Goal: Task Accomplishment & Management: Use online tool/utility

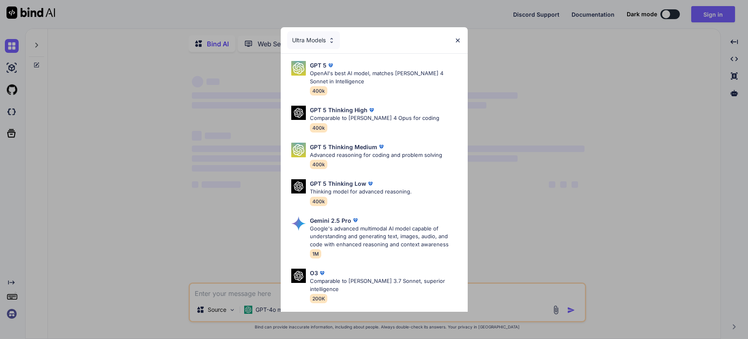
click at [456, 43] on img at bounding box center [458, 40] width 7 height 7
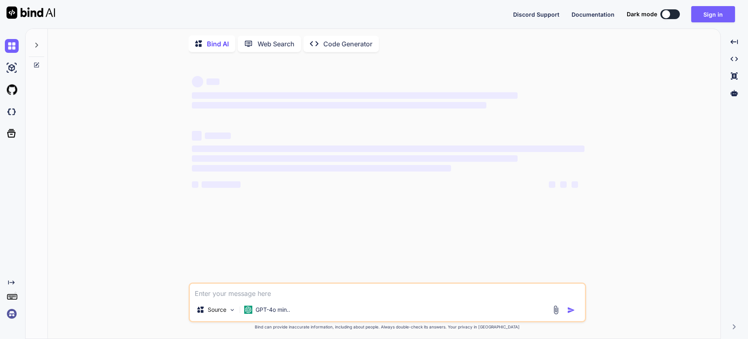
type textarea "x"
click at [13, 64] on img at bounding box center [12, 68] width 14 height 14
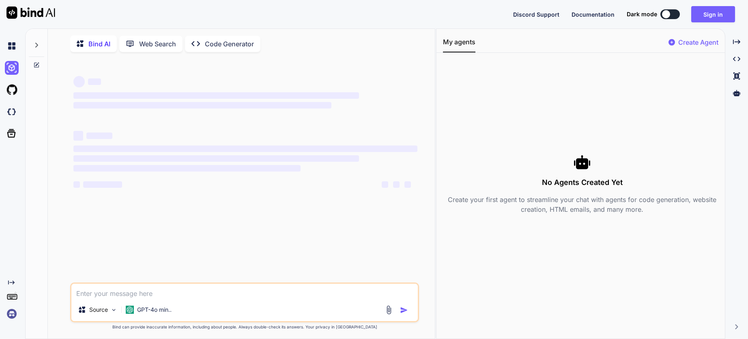
click at [11, 310] on img at bounding box center [12, 313] width 14 height 14
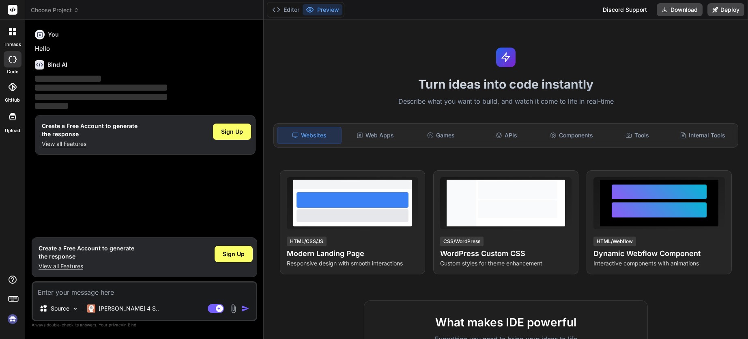
click at [16, 319] on img at bounding box center [13, 319] width 14 height 14
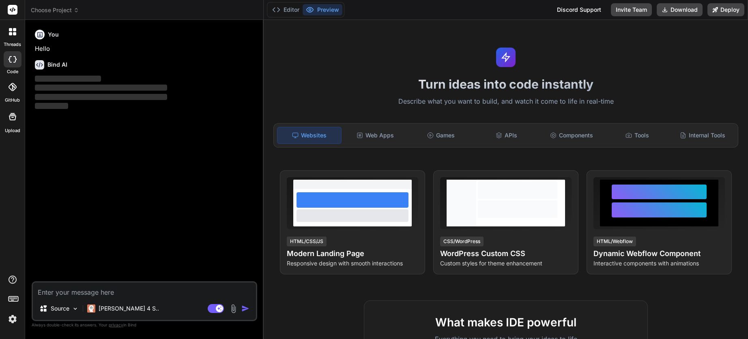
click at [15, 38] on div at bounding box center [12, 31] width 17 height 17
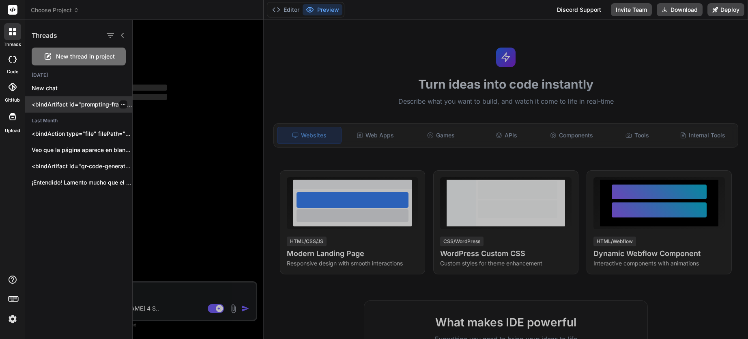
click at [66, 102] on p "<bindArtifact id="prompting-frameworks-platform" title="Prompting Frameworks Le…" at bounding box center [82, 104] width 101 height 8
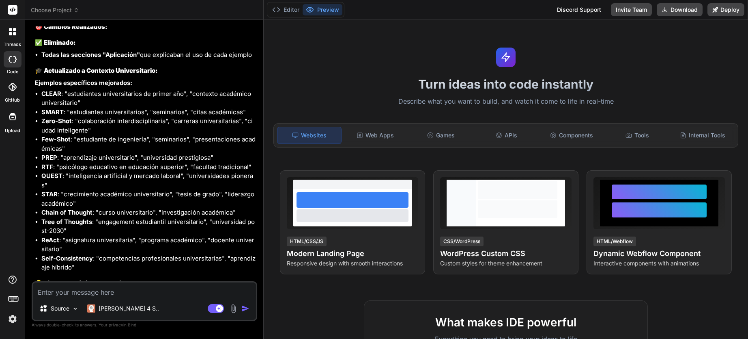
scroll to position [2674, 0]
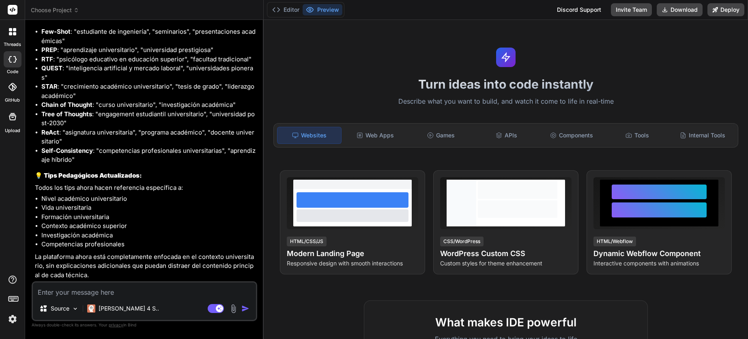
click at [16, 91] on icon at bounding box center [13, 87] width 8 height 8
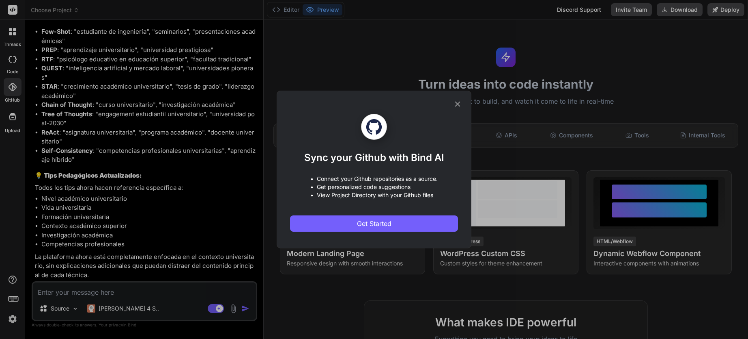
click at [457, 103] on icon at bounding box center [457, 103] width 5 height 5
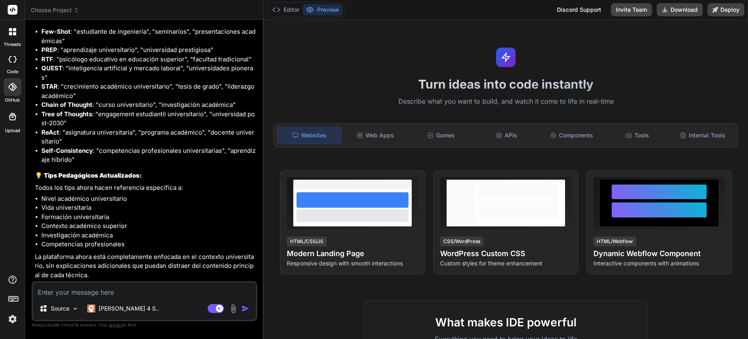
click at [18, 92] on div at bounding box center [13, 87] width 18 height 18
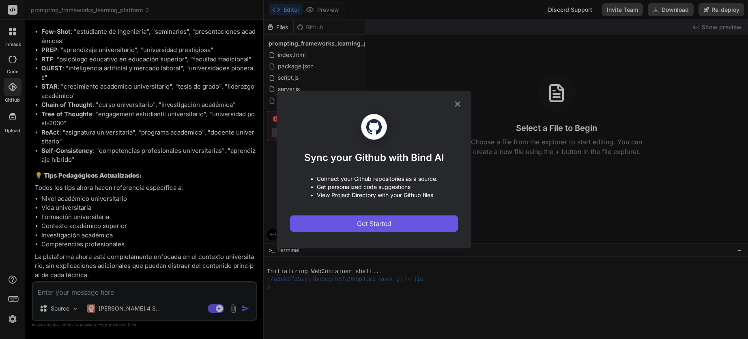
click at [362, 218] on button "Get Started" at bounding box center [374, 223] width 168 height 16
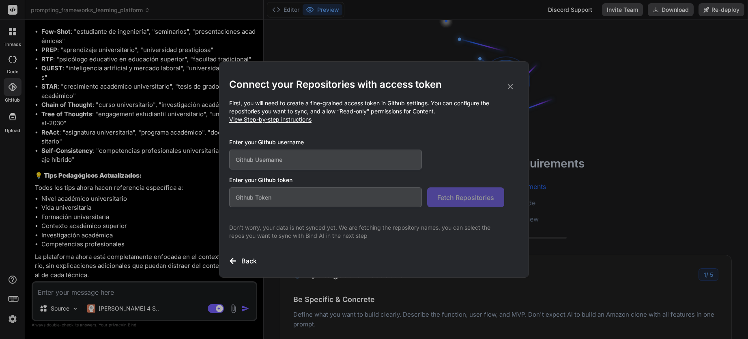
click at [316, 159] on input "text" at bounding box center [325, 159] width 193 height 20
type textarea "x"
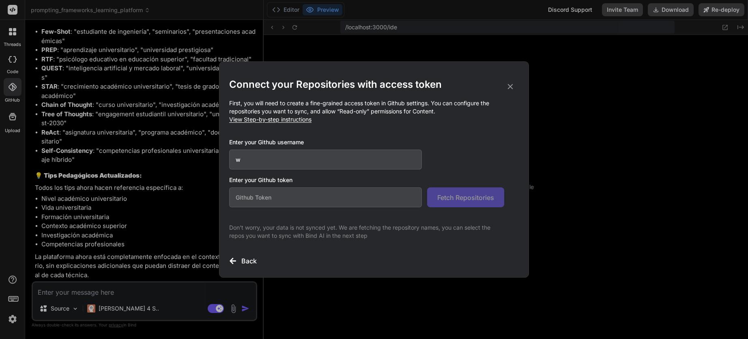
type input "wa"
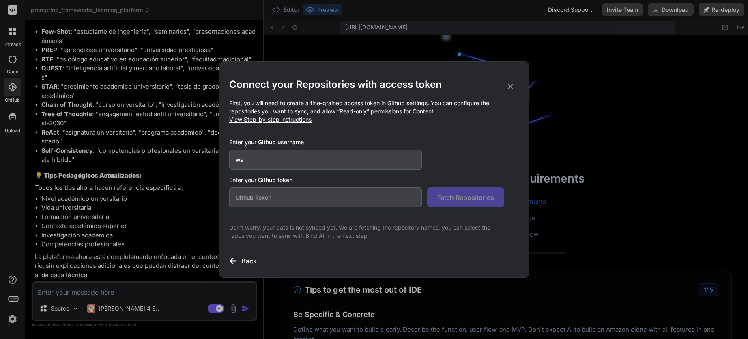
scroll to position [231, 0]
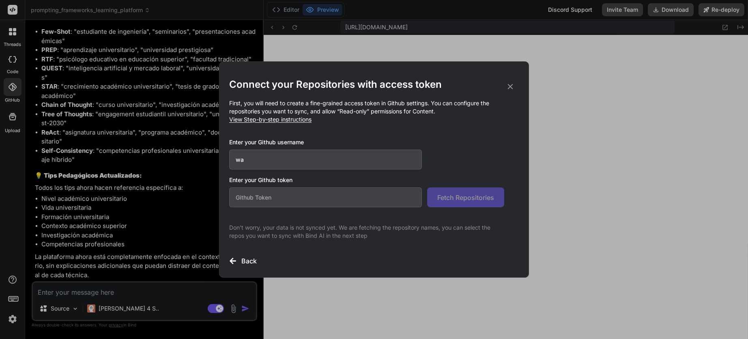
type textarea "x"
type input "wa"
click at [508, 90] on icon at bounding box center [510, 86] width 9 height 9
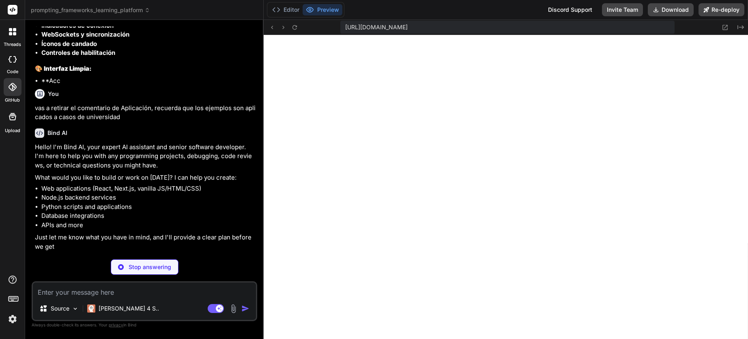
scroll to position [2292, 0]
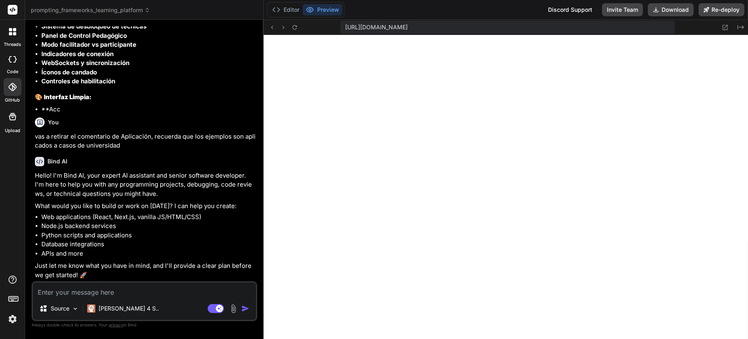
type textarea "x"
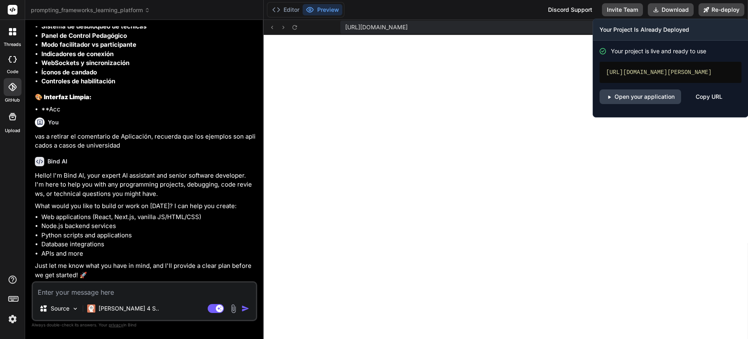
copy div "https://promptingframeworkslearningplatform-getbind.vercel.app"
drag, startPoint x: 675, startPoint y: 79, endPoint x: 602, endPoint y: 71, distance: 73.9
click at [602, 71] on div "https://promptingframeworkslearningplatform-getbind.vercel.app" at bounding box center [671, 72] width 142 height 21
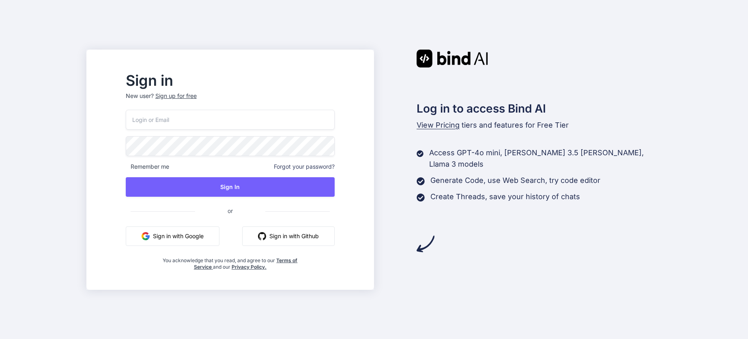
click at [190, 233] on button "Sign in with Google" at bounding box center [173, 235] width 94 height 19
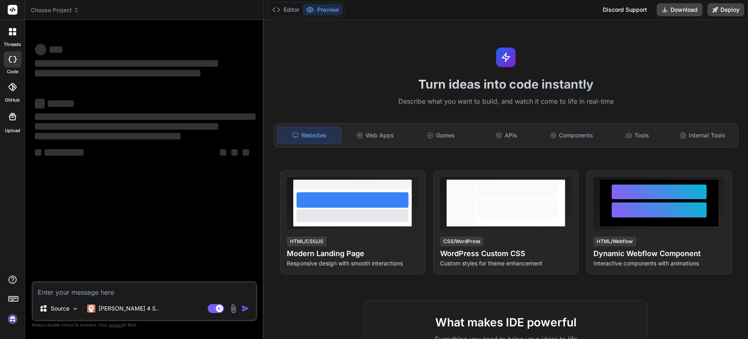
type textarea "x"
click at [125, 288] on textarea at bounding box center [144, 289] width 223 height 15
click at [92, 291] on textarea at bounding box center [144, 289] width 223 height 15
click at [123, 293] on textarea at bounding box center [144, 289] width 223 height 15
click at [88, 289] on textarea at bounding box center [144, 289] width 223 height 15
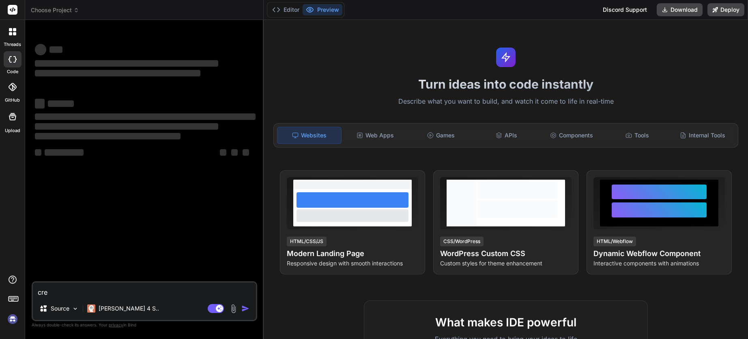
type textarea "crea"
type textarea "x"
type textarea "crea"
type textarea "x"
type textarea "crea u"
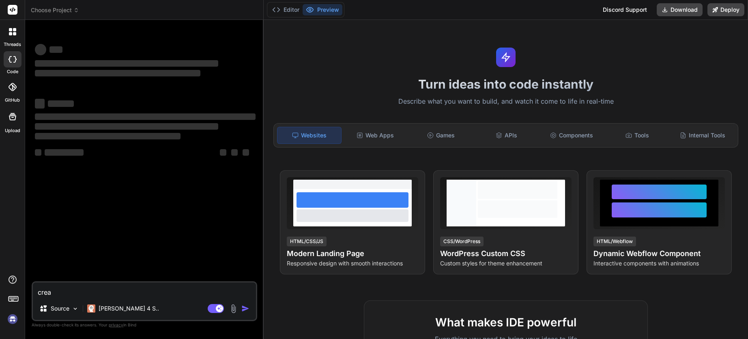
type textarea "x"
type textarea "crea un"
type textarea "x"
type textarea "crea una"
type textarea "x"
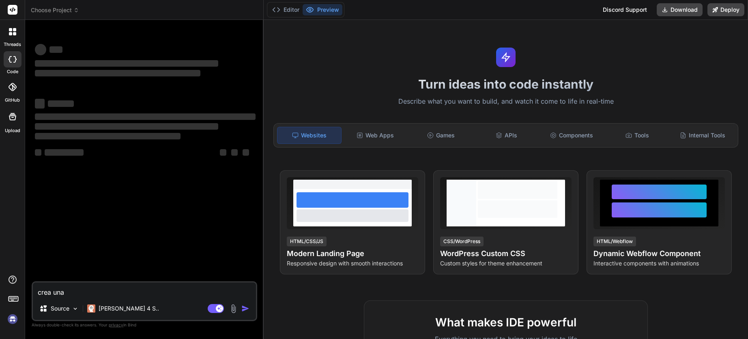
type textarea "crea una"
type textarea "x"
type textarea "crea una a"
type textarea "x"
type textarea "crea una ap"
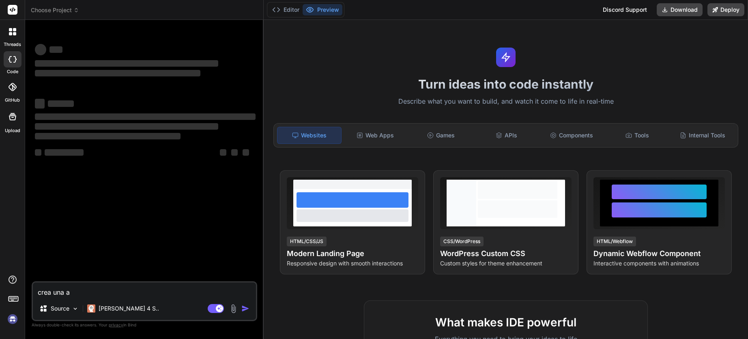
type textarea "x"
type textarea "crea una app"
type textarea "x"
type textarea "crea una app"
type textarea "x"
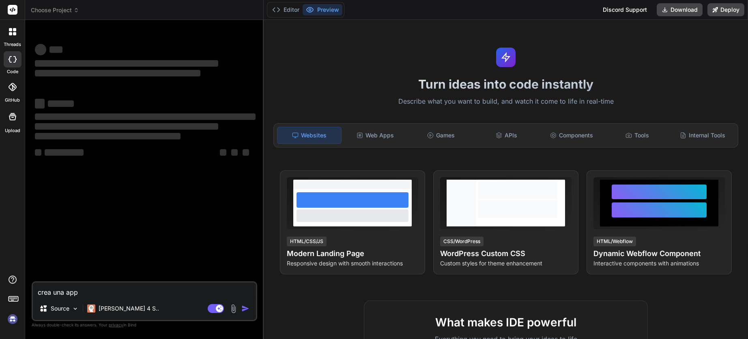
type textarea "crea una app"
type textarea "x"
type textarea "crea una ap"
type textarea "x"
type textarea "crea una a"
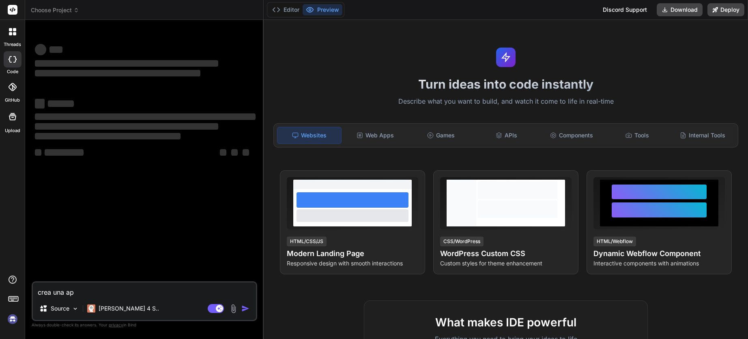
type textarea "x"
type textarea "crea una"
type textarea "x"
type textarea "crea una g"
type textarea "x"
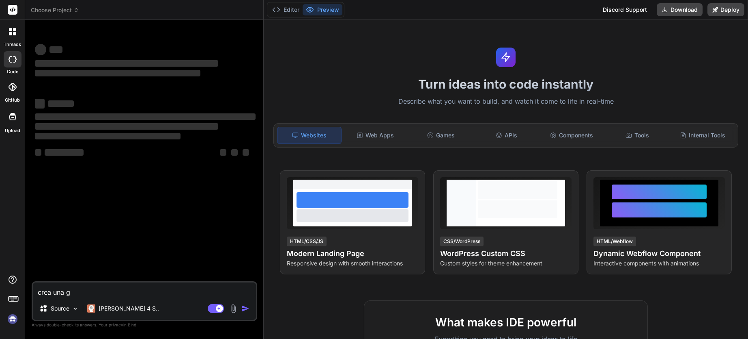
type textarea "crea una gu"
type textarea "x"
type textarea "crea una gui"
type textarea "x"
type textarea "crea una guia"
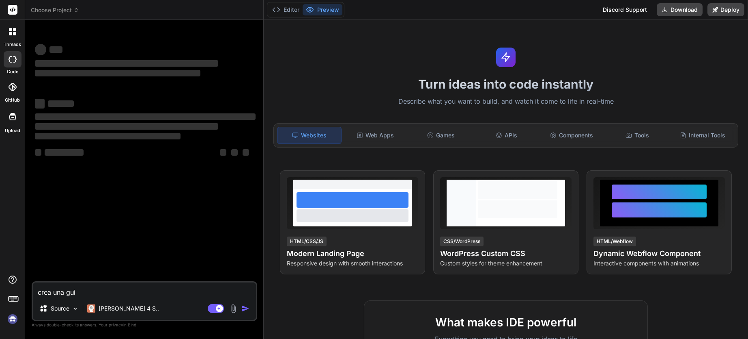
type textarea "x"
type textarea "crea una guia"
type textarea "x"
type textarea "crea una guia i"
type textarea "x"
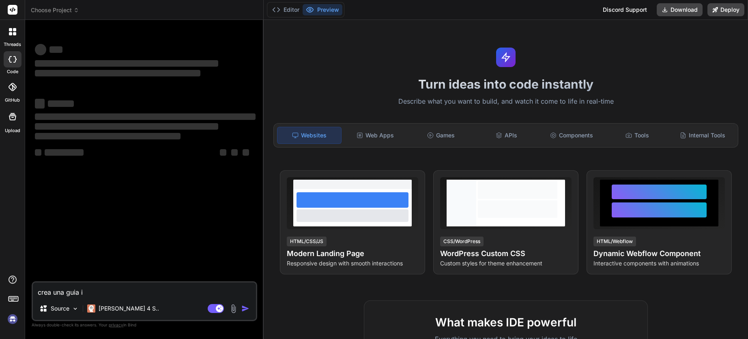
type textarea "crea una guia in"
type textarea "x"
type textarea "crea una guia ins"
type textarea "x"
type textarea "crea una guia inst"
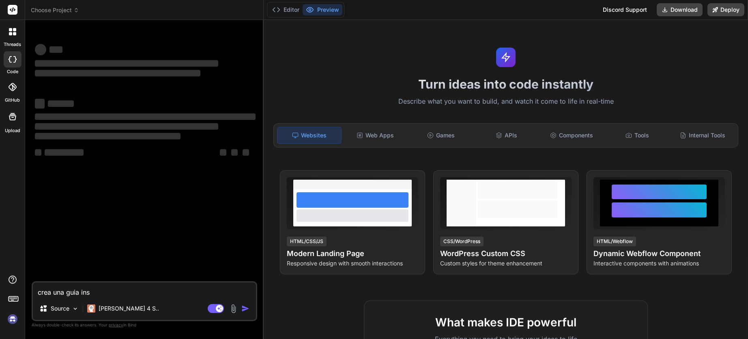
type textarea "x"
type textarea "crea una guia instr"
type textarea "x"
type textarea "crea una guia instru"
type textarea "x"
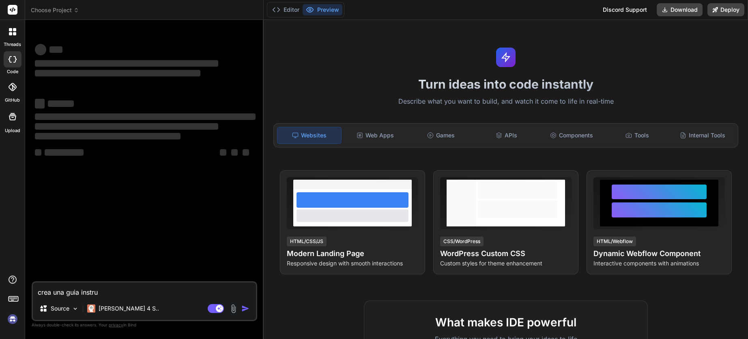
type textarea "crea una guia instruc"
type textarea "x"
type textarea "crea una guia instrucc"
type textarea "x"
type textarea "crea una guia instrucci"
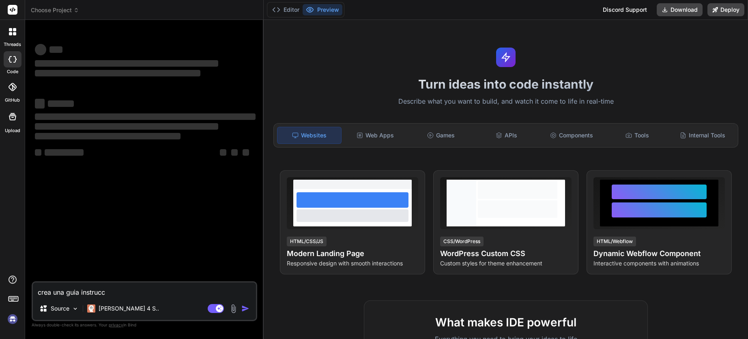
type textarea "x"
type textarea "crea una guia instrucc"
type textarea "x"
type textarea "crea una guia instrucci"
type textarea "x"
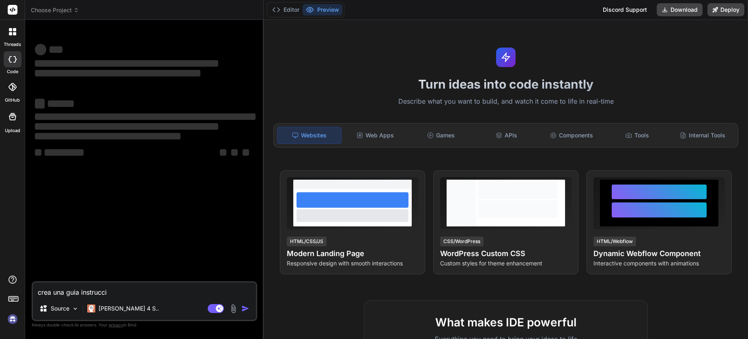
type textarea "crea una guia instruccio"
type textarea "x"
type textarea "crea una guia instruccion"
type textarea "x"
type textarea "crea una guia instrucciona"
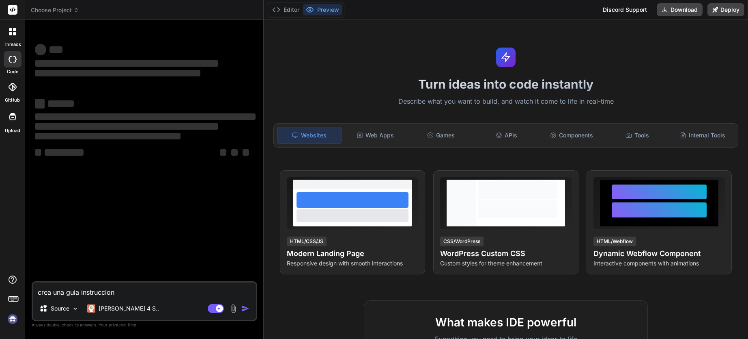
type textarea "x"
type textarea "crea una guia instruccional"
type textarea "x"
type textarea "crea una guia instruccional"
type textarea "x"
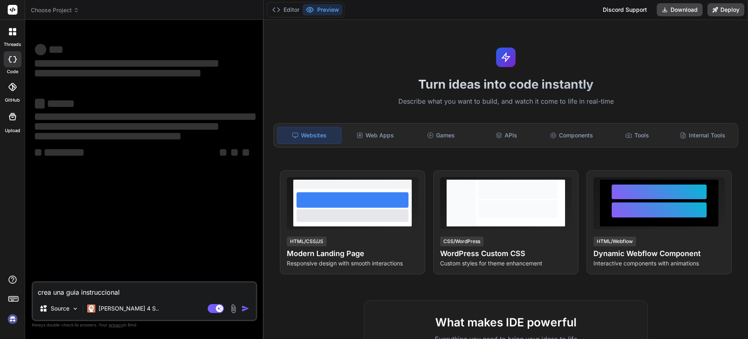
type textarea "crea una guia instruccional d"
type textarea "x"
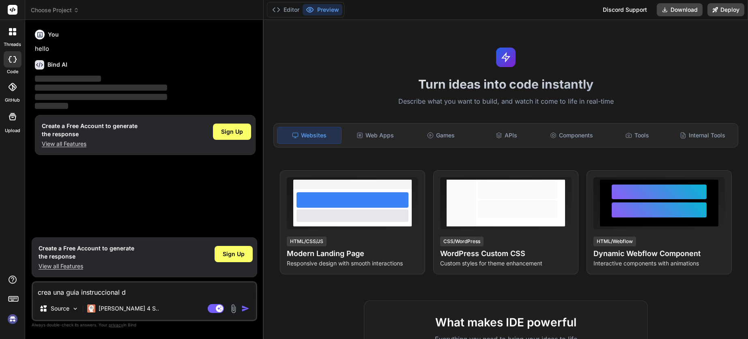
type textarea "crea una guia instruccional do"
type textarea "x"
type textarea "crea una guia instruccional don"
type textarea "x"
type textarea "crea una guia instruccional dond"
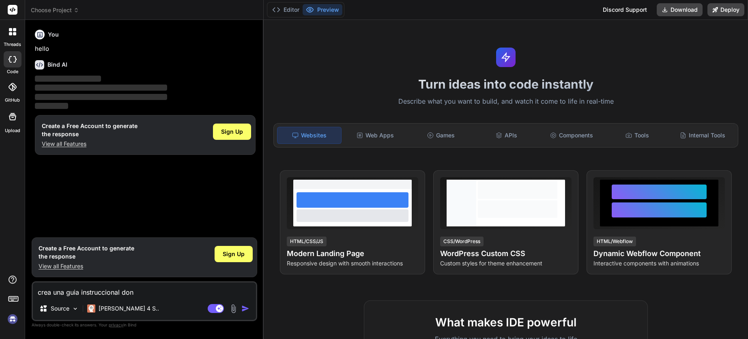
type textarea "x"
type textarea "crea una guia instruccional donde"
type textarea "x"
type textarea "crea una guia instruccional donde"
type textarea "x"
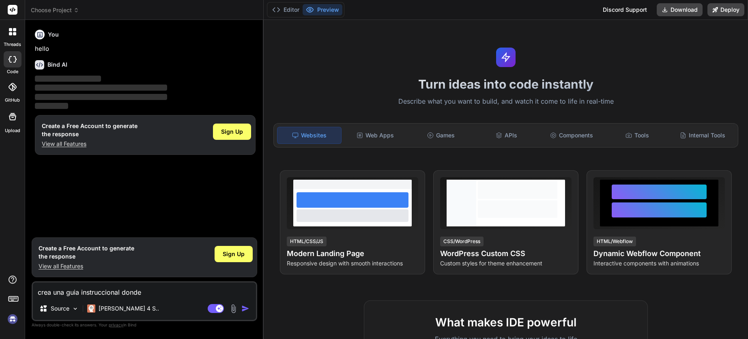
type textarea "crea una guia instruccional donde s"
type textarea "x"
type textarea "crea una guia instruccional donde se"
type textarea "x"
type textarea "crea una guia instruccional donde s"
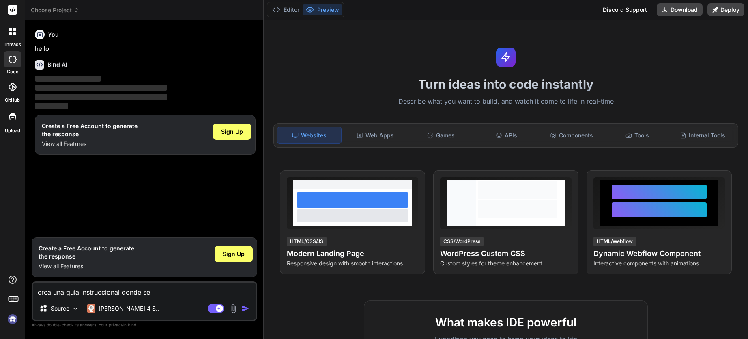
type textarea "x"
type textarea "crea una guia instruccional donde"
type textarea "x"
type textarea "crea una guia instruccional donde"
type textarea "x"
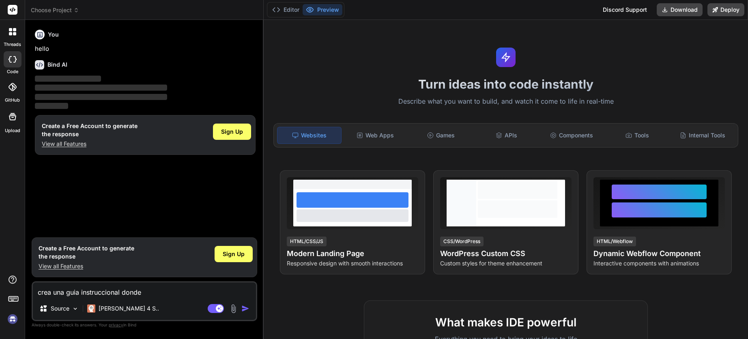
type textarea "crea una guia instruccional dond"
type textarea "x"
type textarea "crea una guia instruccional don"
type textarea "x"
type textarea "crea una guia instruccional do"
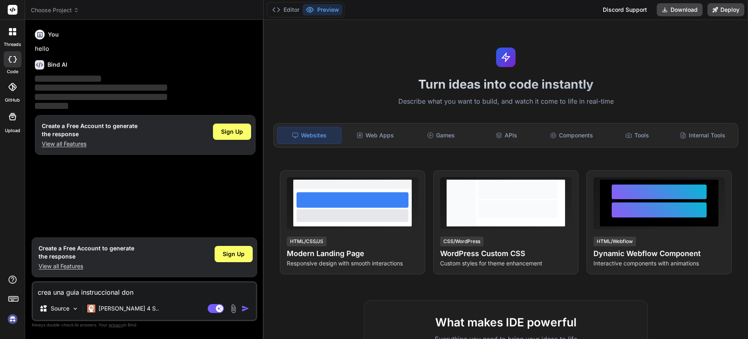
type textarea "x"
type textarea "crea una guia instruccional d"
type textarea "x"
type textarea "crea una guia instruccional"
type textarea "x"
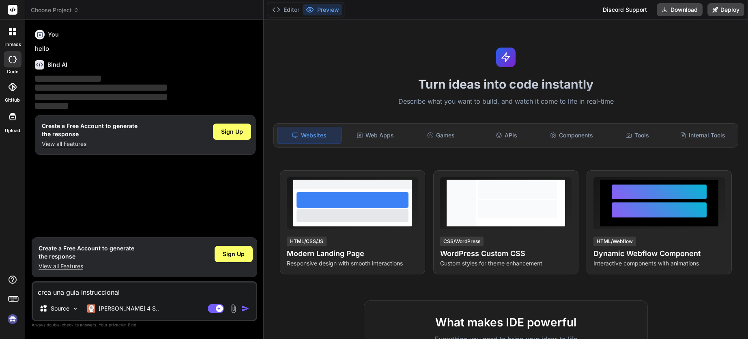
type textarea "crea una guia instruccional t"
type textarea "x"
type textarea "crea una guia instruccional ti"
type textarea "x"
type textarea "crea una guia instruccional tip"
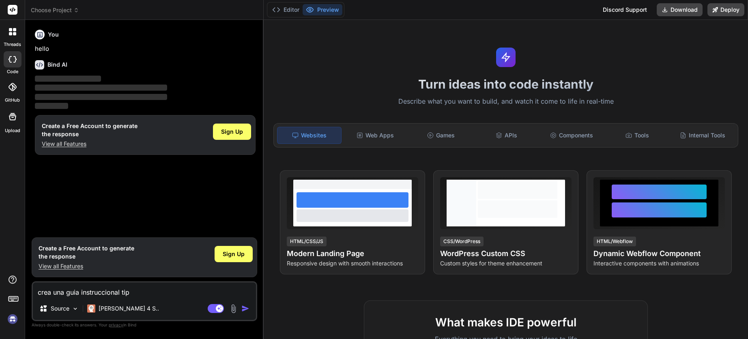
type textarea "x"
type textarea "crea una guia instruccional tipo"
type textarea "x"
type textarea "crea una guia instruccional tipo"
type textarea "x"
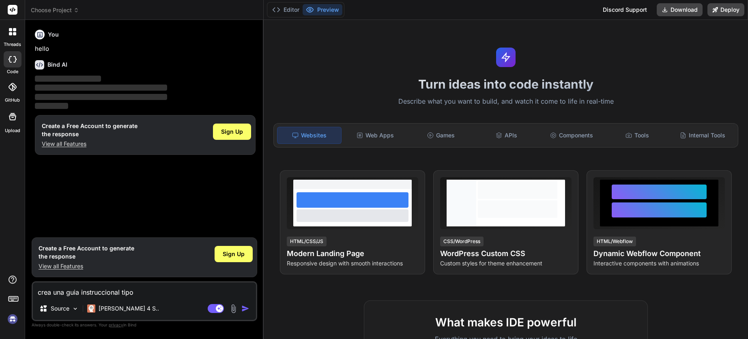
type textarea "crea una guia instruccional tipo s"
type textarea "x"
type textarea "crea una guia instruccional tipo si"
type textarea "x"
type textarea "crea una guia instruccional tipo sim"
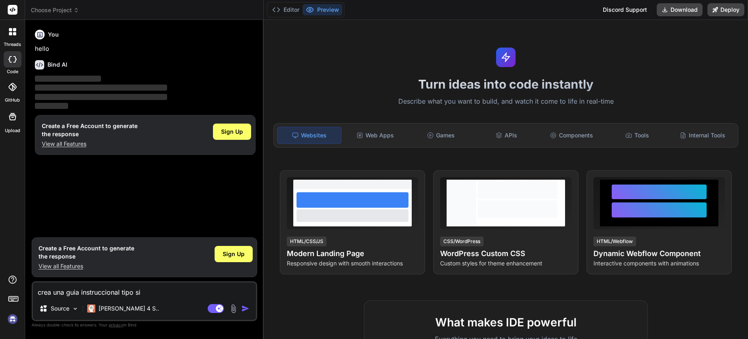
type textarea "x"
type textarea "crea una guia instruccional tipo simu"
type textarea "x"
type textarea "crea una guia instruccional tipo simul"
type textarea "x"
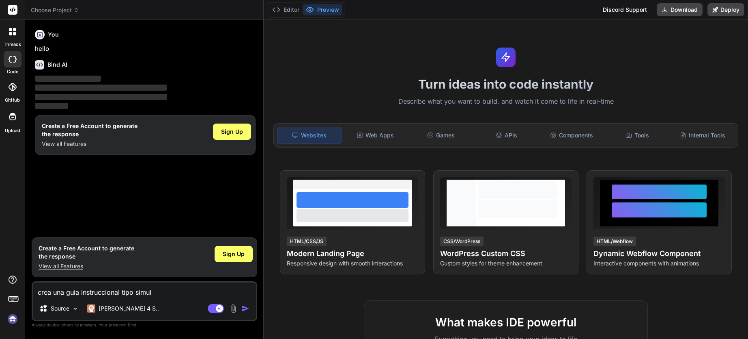
type textarea "crea una guia instruccional tipo simula"
type textarea "x"
type textarea "crea una guia instruccional tipo simulad"
type textarea "x"
type textarea "crea una guia instruccional tipo simulado"
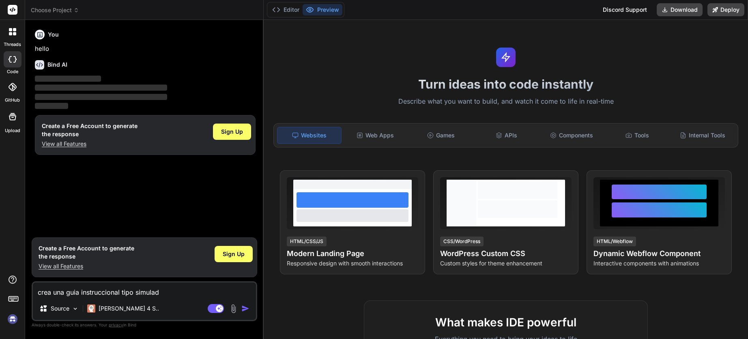
type textarea "x"
type textarea "crea una guia instruccional tipo simulador"
type textarea "x"
type textarea "crea una guia instruccional tipo simulador"
type textarea "x"
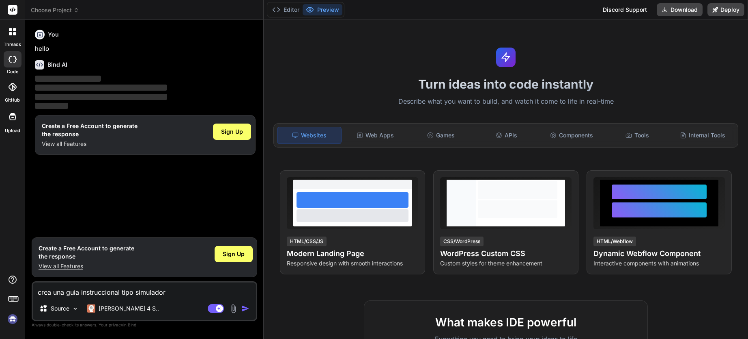
type textarea "crea una guia instruccional tipo simulador m"
type textarea "x"
type textarea "crea una guia instruccional tipo simulador mu"
type textarea "x"
type textarea "crea una guia instruccional tipo simulador muy"
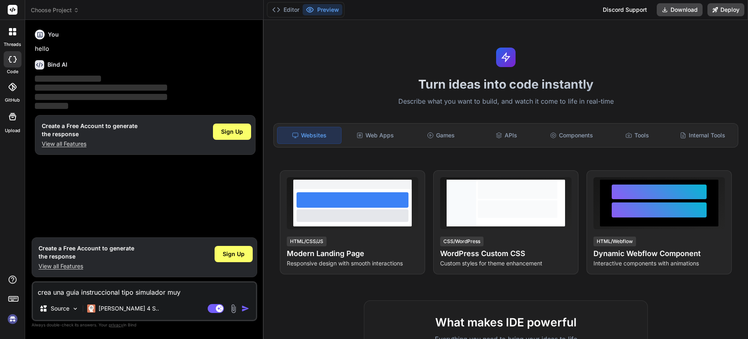
type textarea "x"
type textarea "crea una guia instruccional tipo simulador muy"
type textarea "x"
type textarea "crea una guia instruccional tipo simulador muy a"
type textarea "x"
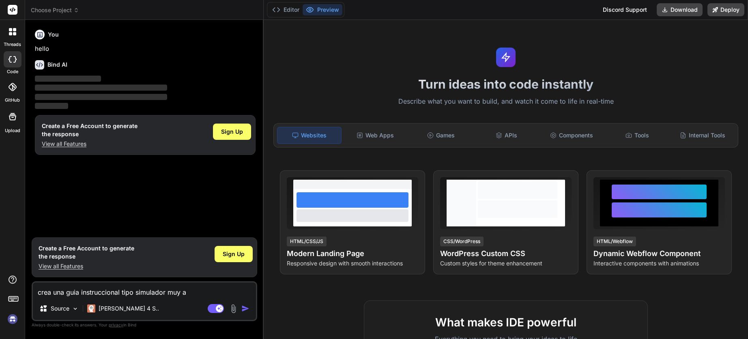
type textarea "crea una guia instruccional tipo simulador muy an"
type textarea "x"
type textarea "crea una guia instruccional tipo simulador muy ani"
type textarea "x"
type textarea "crea una guia instruccional tipo simulador muy anim"
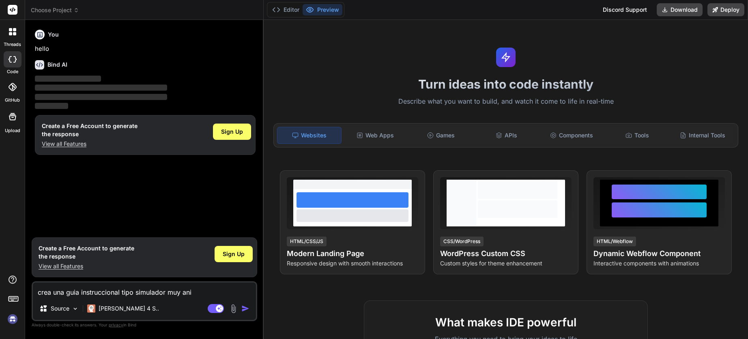
type textarea "x"
type textarea "crea una guia instruccional tipo simulador muy anima"
type textarea "x"
type textarea "crea una guia instruccional tipo simulador muy animad"
type textarea "x"
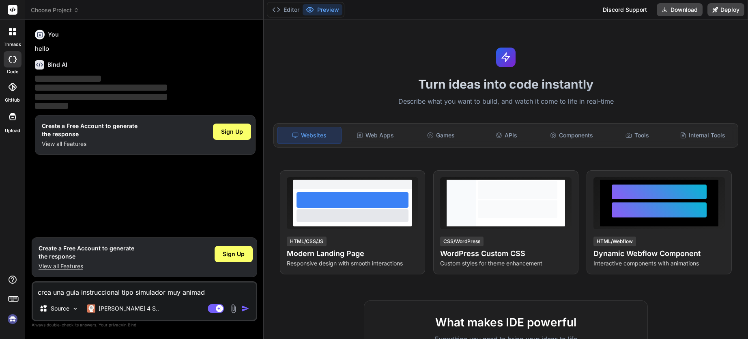
type textarea "crea una guia instruccional tipo simulador muy animado"
type textarea "x"
type textarea "crea una guia instruccional tipo simulador muy animado"
type textarea "x"
type textarea "crea una guia instruccional tipo simulador muy animado p"
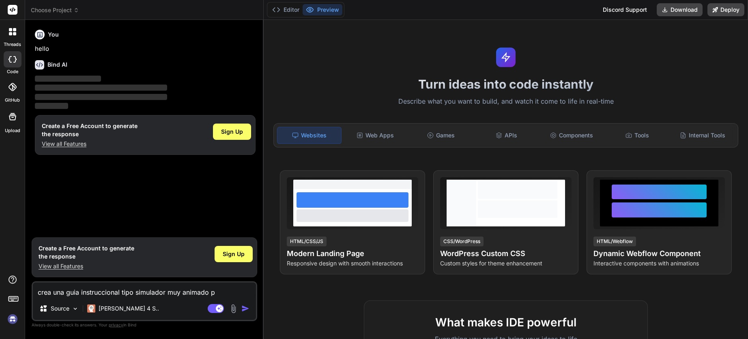
type textarea "x"
type textarea "crea una guia instruccional tipo simulador muy animado pa"
type textarea "x"
type textarea "crea una guia instruccional tipo simulador muy animado par"
type textarea "x"
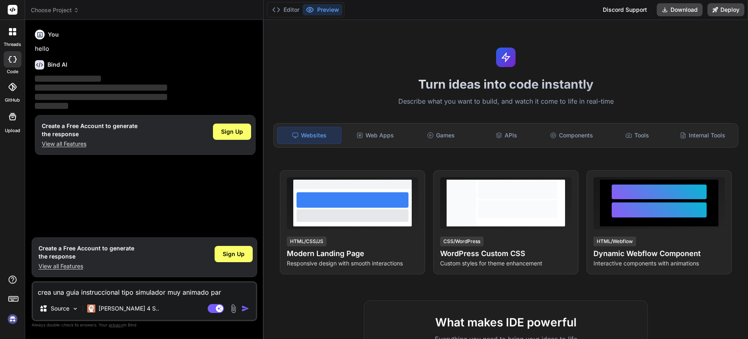
type textarea "crea una guia instruccional tipo simulador muy animado para"
type textarea "x"
type textarea "crea una guia instruccional tipo simulador muy animado para"
type textarea "x"
type textarea "crea una guia instruccional tipo simulador muy animado para e"
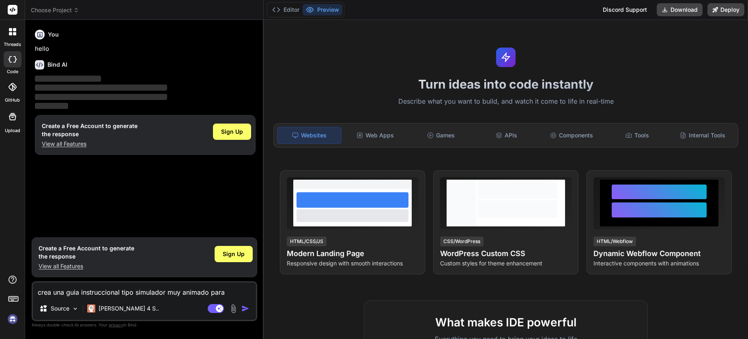
type textarea "x"
type textarea "crea una guia instruccional tipo simulador muy animado para en"
type textarea "x"
type textarea "crea una guia instruccional tipo simulador muy animado para ent"
type textarea "x"
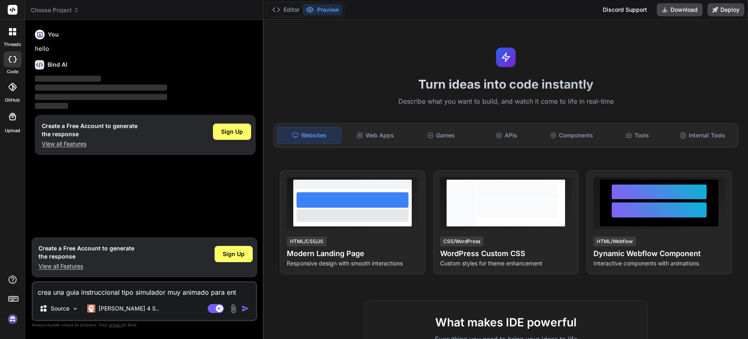
type textarea "crea una guia instruccional tipo simulador muy animado para ente"
type textarea "x"
type textarea "crea una guia instruccional tipo simulador muy animado para enten"
type textarea "x"
type textarea "crea una guia instruccional tipo simulador muy animado para entend"
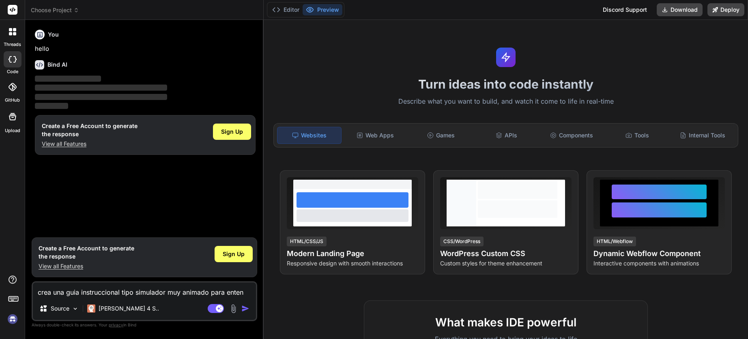
type textarea "x"
type textarea "crea una guia instruccional tipo simulador muy animado para entende"
type textarea "x"
type textarea "crea una guia instruccional tipo simulador muy animado para entender"
type textarea "x"
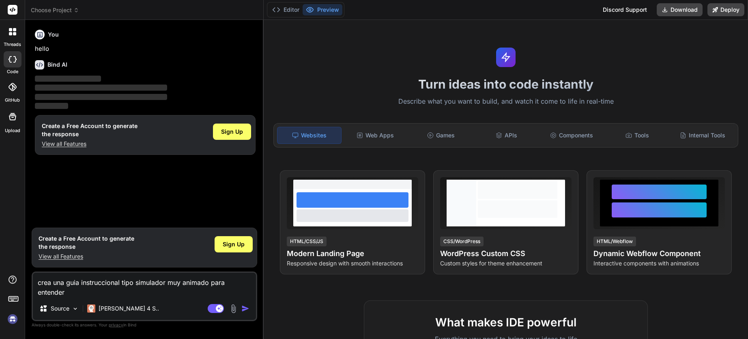
type textarea "crea una guia instruccional tipo simulador muy animado para entender"
type textarea "x"
type textarea "crea una guia instruccional tipo simulador muy animado para entender l"
type textarea "x"
type textarea "crea una guia instruccional tipo simulador muy animado para entender le"
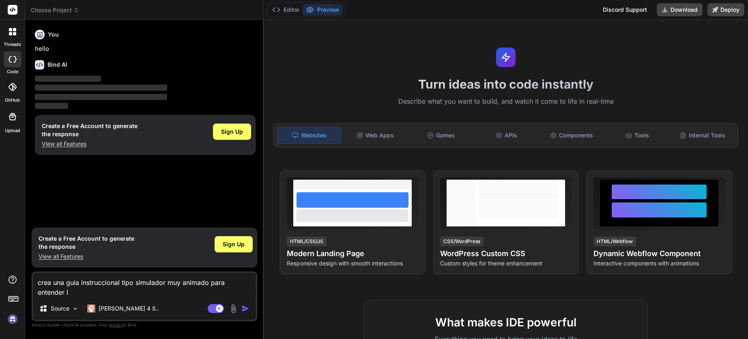
type textarea "x"
type textarea "crea una guia instruccional tipo simulador muy animado para entender lea"
type textarea "x"
type textarea "crea una guia instruccional tipo simulador muy animado para entender lean"
type textarea "x"
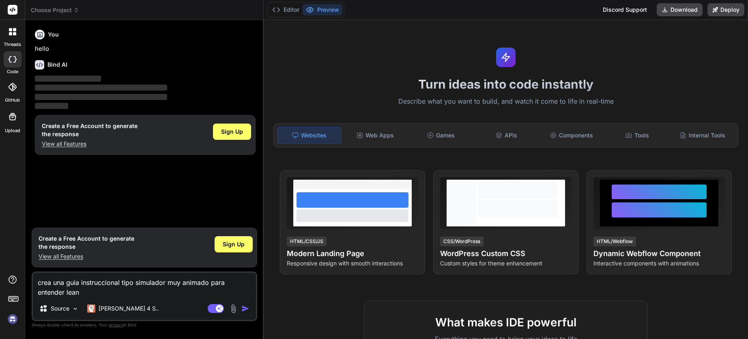
type textarea "crea una guia instruccional tipo simulador muy animado para entender lean"
type textarea "x"
type textarea "crea una guia instruccional tipo simulador muy animado para entender lean c"
type textarea "x"
type textarea "crea una guia instruccional tipo simulador muy animado para entender lean ca"
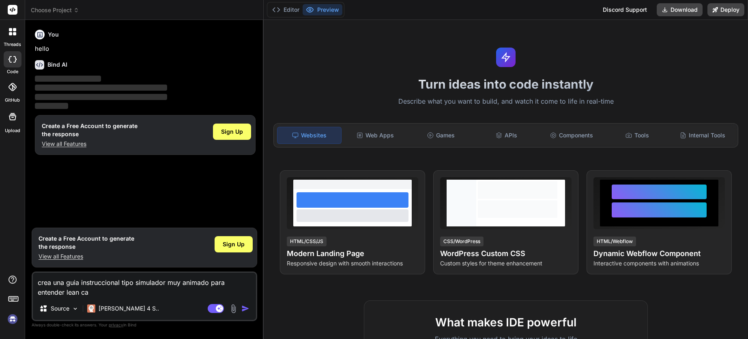
type textarea "x"
type textarea "crea una guia instruccional tipo simulador muy animado para entender lean can"
click at [142, 293] on textarea "crea una guia instruccional tipo simulador muy animado para entender lean start…" at bounding box center [144, 284] width 223 height 24
click at [166, 289] on textarea "crea una guia instruccional tipo simulador muy animado para entender y aplicar …" at bounding box center [144, 284] width 223 height 24
paste textarea "*Segundo Subtitulo*: Facilitador: Walter Cueva Chávez **Fondo**: Gradiente blan…"
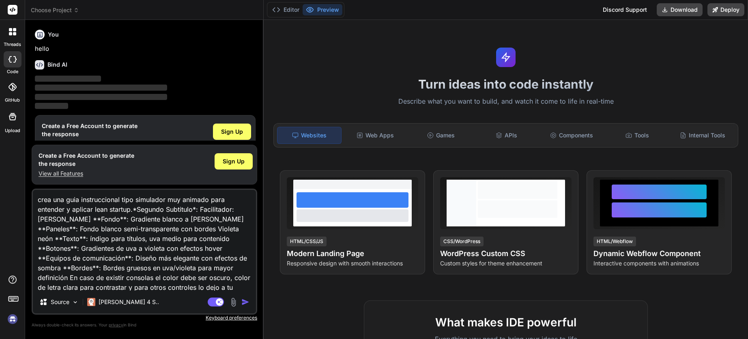
scroll to position [20, 0]
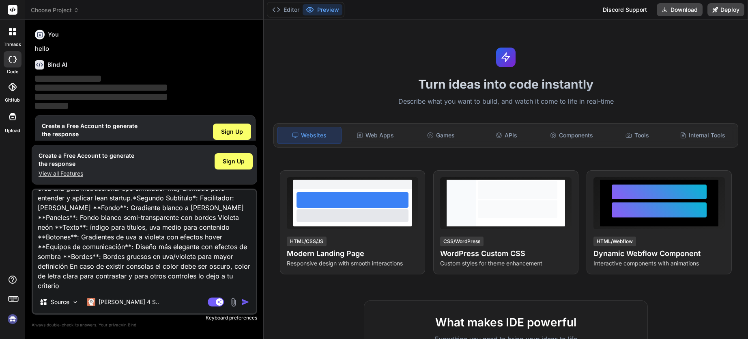
click at [245, 301] on img "button" at bounding box center [245, 302] width 8 height 8
click at [225, 267] on textarea "crea una guia instruccional tipo simulador muy animado para entender y aplicar …" at bounding box center [144, 240] width 223 height 101
click at [244, 302] on img "button" at bounding box center [245, 302] width 8 height 8
click at [245, 304] on img "button" at bounding box center [245, 302] width 8 height 8
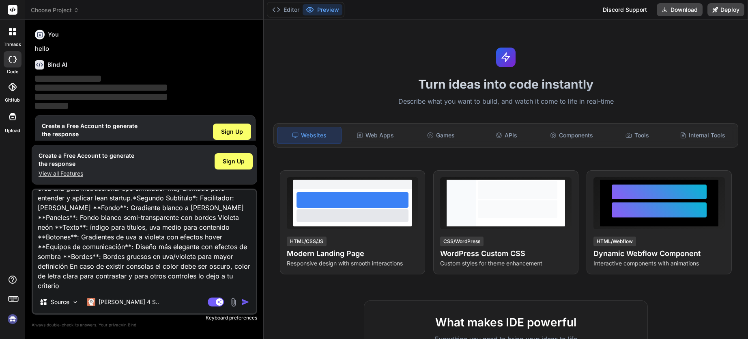
click at [246, 302] on img "button" at bounding box center [245, 302] width 8 height 8
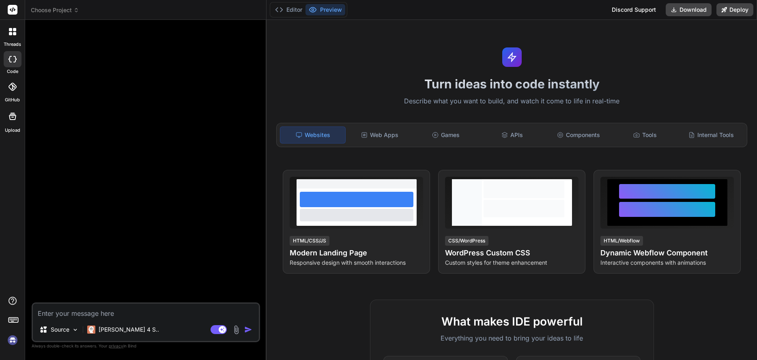
click at [13, 39] on div at bounding box center [12, 31] width 17 height 17
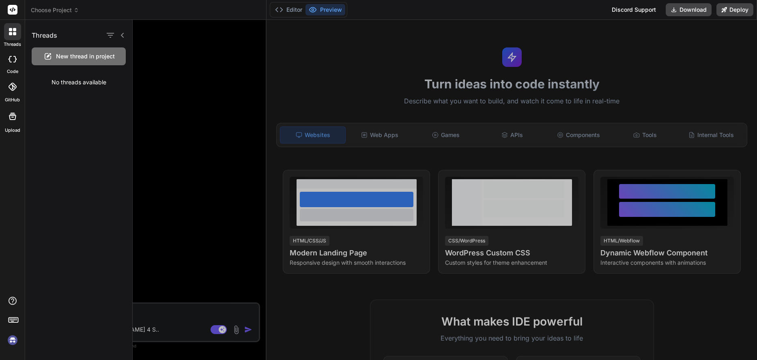
click at [14, 342] on img at bounding box center [13, 341] width 14 height 14
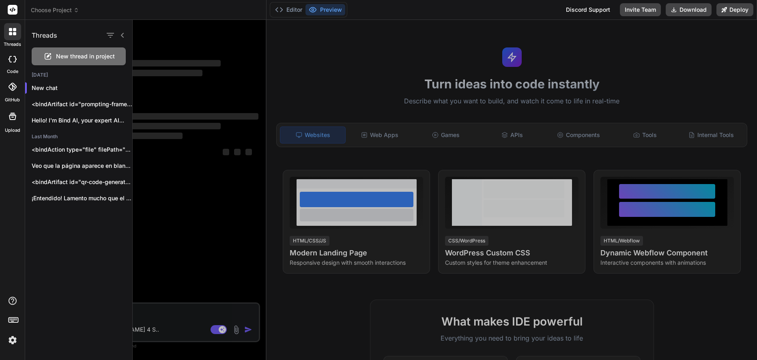
type textarea "x"
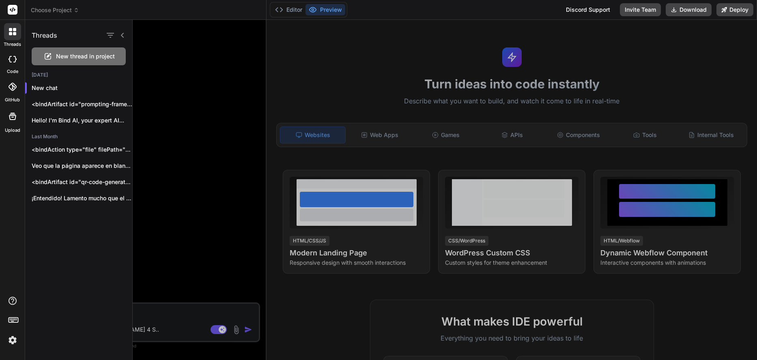
click at [210, 140] on div at bounding box center [445, 190] width 625 height 341
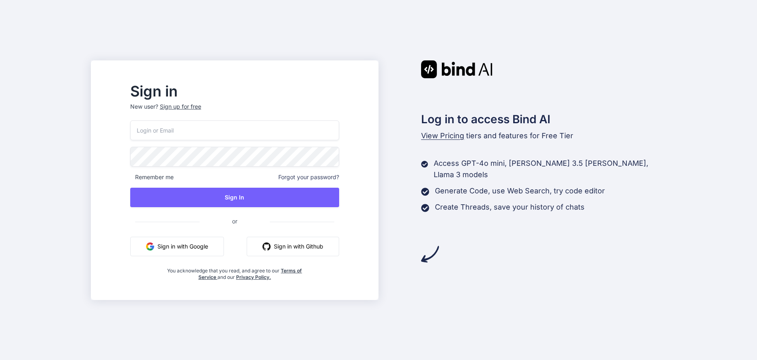
click at [191, 244] on button "Sign in with Google" at bounding box center [177, 246] width 94 height 19
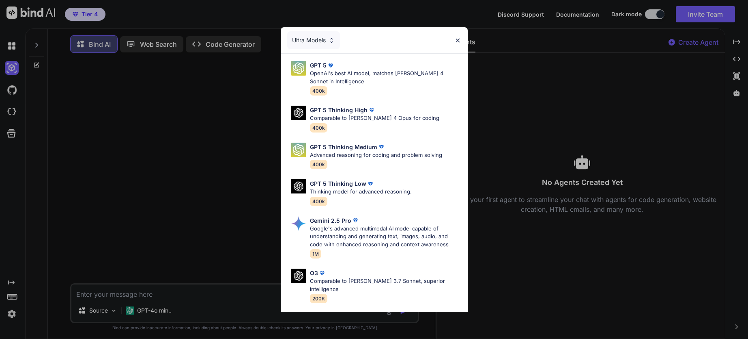
click at [457, 42] on img at bounding box center [458, 40] width 7 height 7
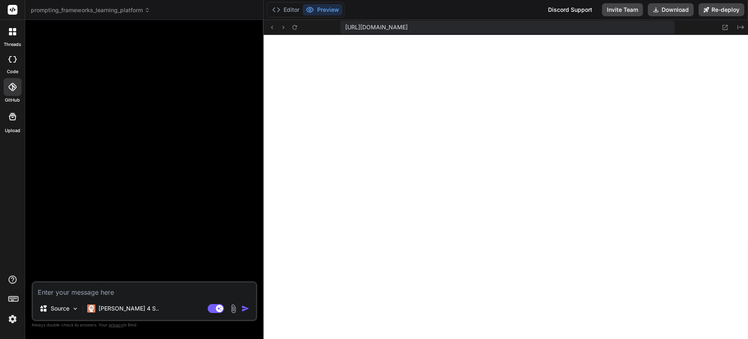
click at [16, 32] on icon at bounding box center [14, 33] width 3 height 3
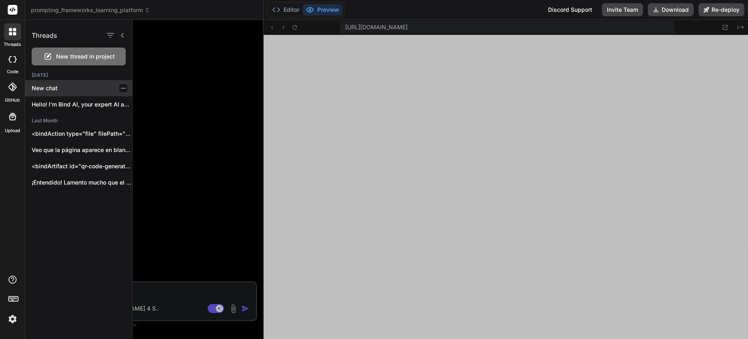
click at [56, 88] on p "New chat" at bounding box center [82, 88] width 101 height 8
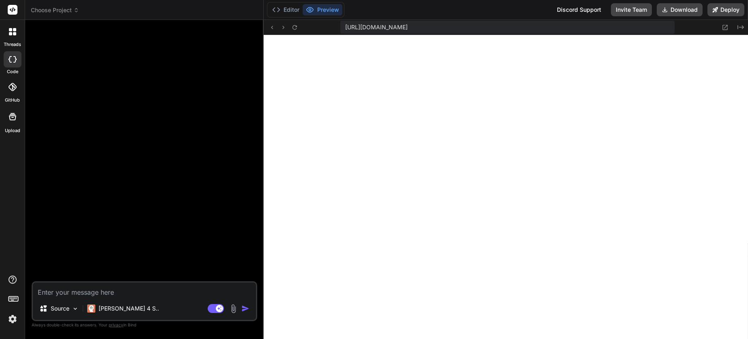
type textarea "x"
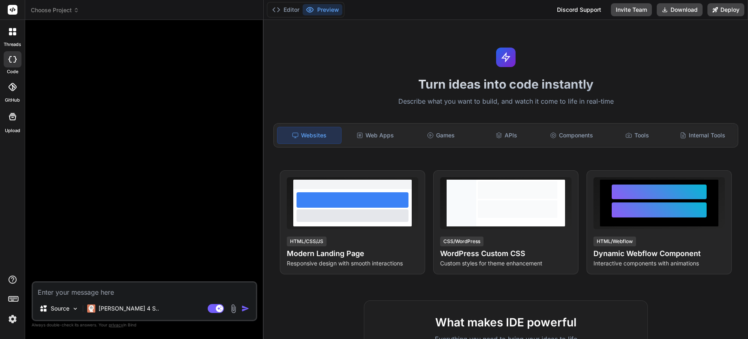
scroll to position [332, 0]
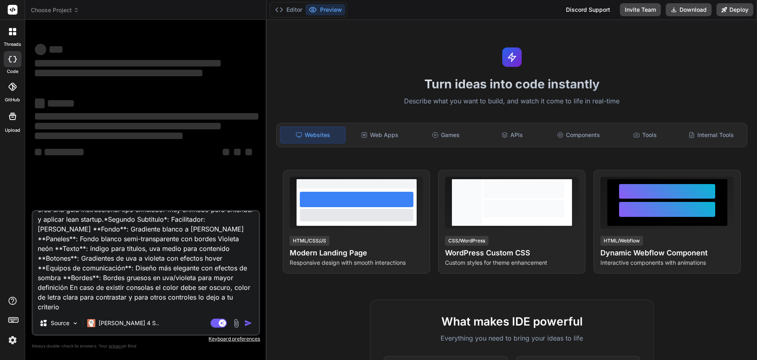
scroll to position [21, 0]
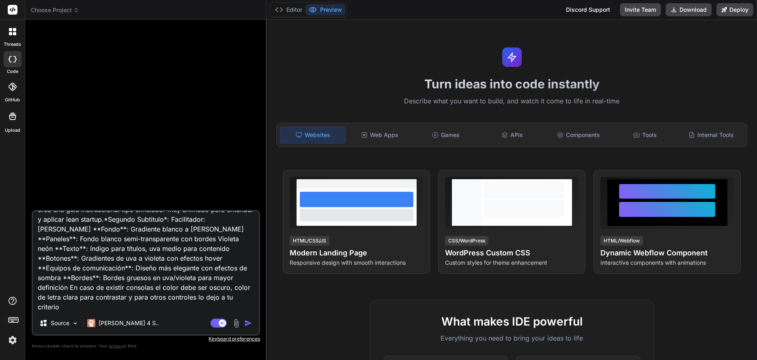
click at [246, 325] on img "button" at bounding box center [248, 323] width 8 height 8
type textarea "x"
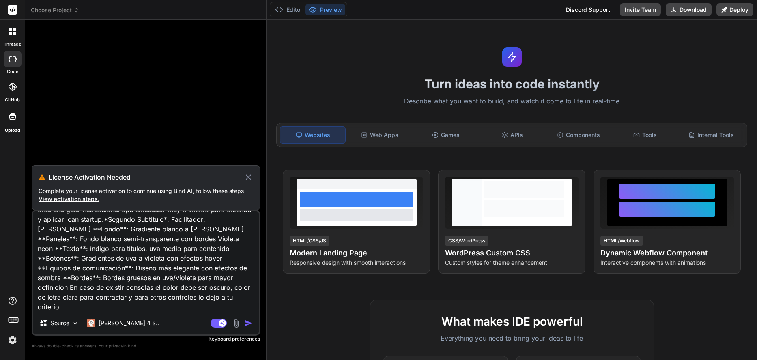
scroll to position [0, 0]
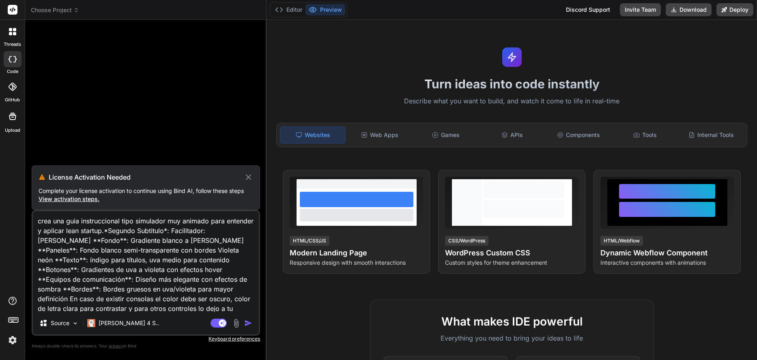
drag, startPoint x: 129, startPoint y: 300, endPoint x: -9, endPoint y: 172, distance: 188.4
click at [0, 172] on html "threads code GitHub Upload Choose Project Created with Pixso. Bind AI Web Searc…" at bounding box center [378, 180] width 757 height 360
type textarea "x"
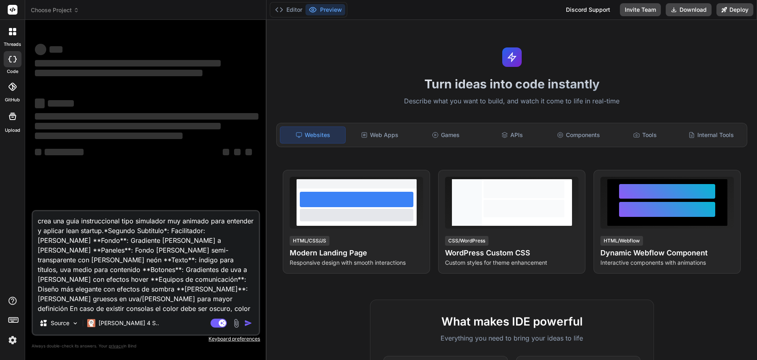
click at [13, 342] on img at bounding box center [13, 341] width 14 height 14
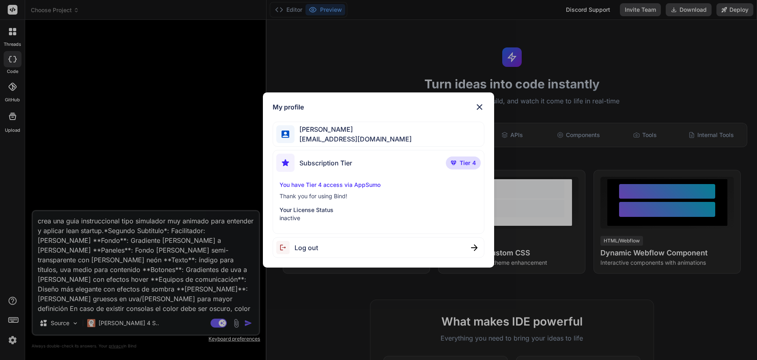
click at [477, 108] on img at bounding box center [480, 107] width 10 height 10
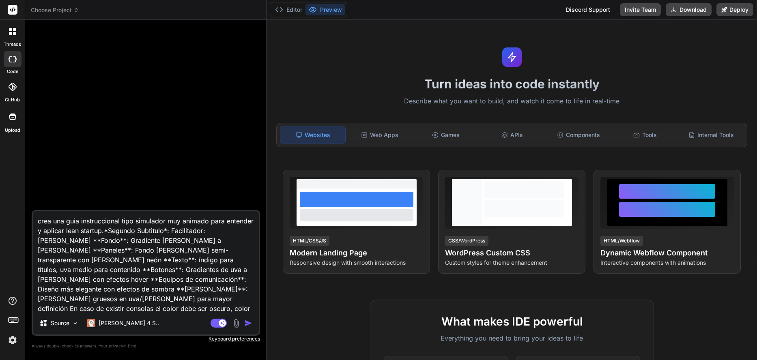
click at [249, 321] on img "button" at bounding box center [248, 323] width 8 height 8
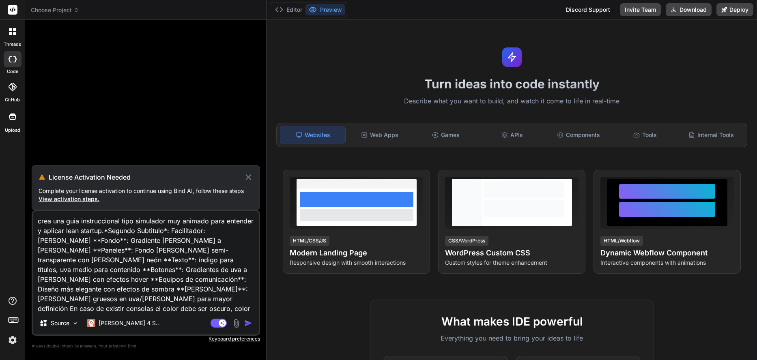
click at [82, 200] on span "View activation steps." at bounding box center [69, 199] width 61 height 7
type textarea "x"
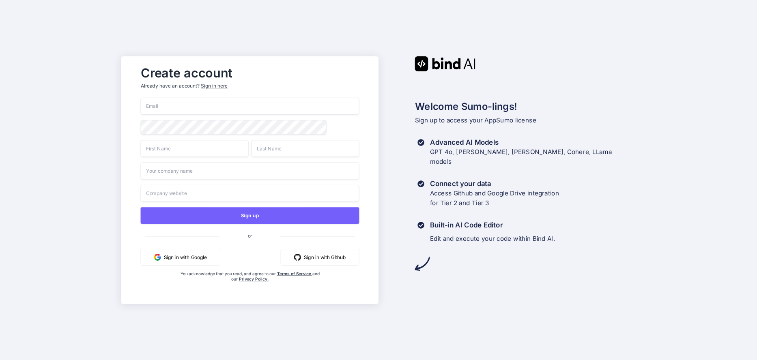
click at [189, 260] on button "Sign in with Google" at bounding box center [180, 257] width 80 height 17
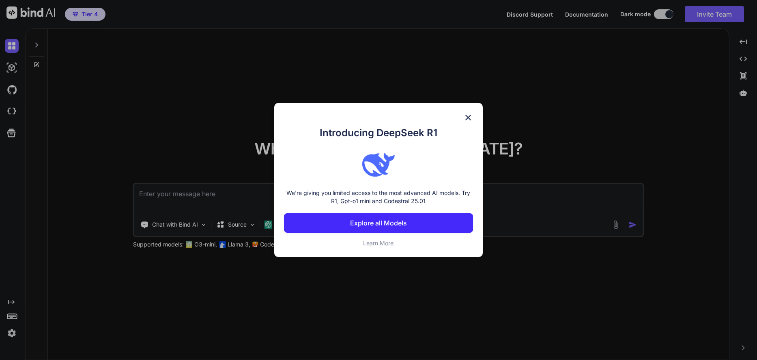
click at [468, 118] on img at bounding box center [469, 118] width 10 height 10
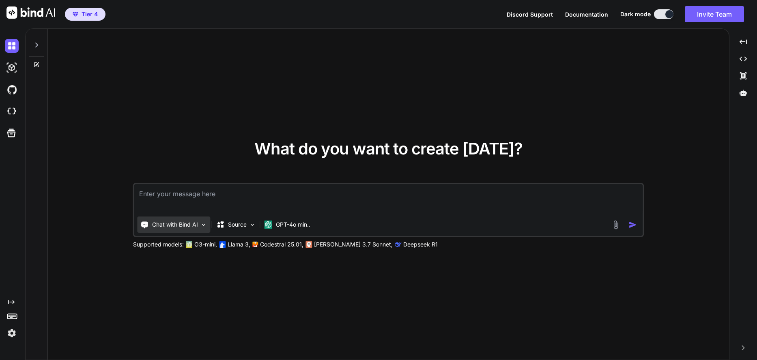
click at [192, 223] on p "Chat with Bind AI" at bounding box center [175, 225] width 46 height 8
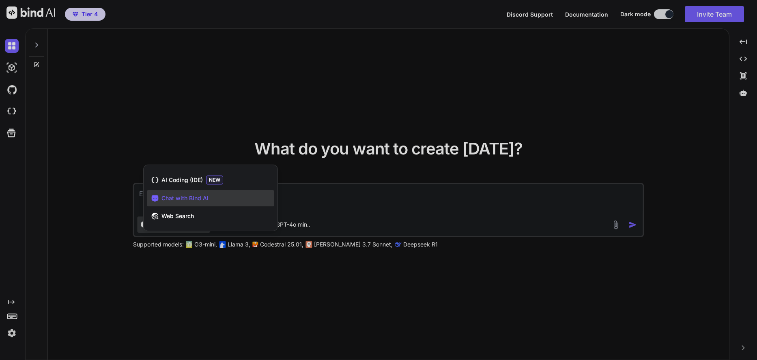
click at [17, 50] on div at bounding box center [378, 180] width 757 height 360
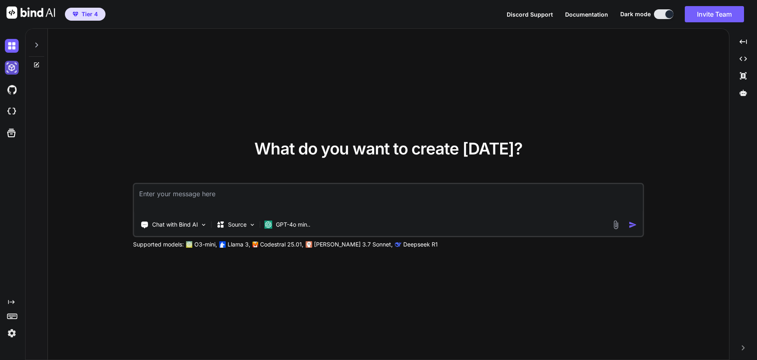
click at [12, 70] on img at bounding box center [12, 68] width 14 height 14
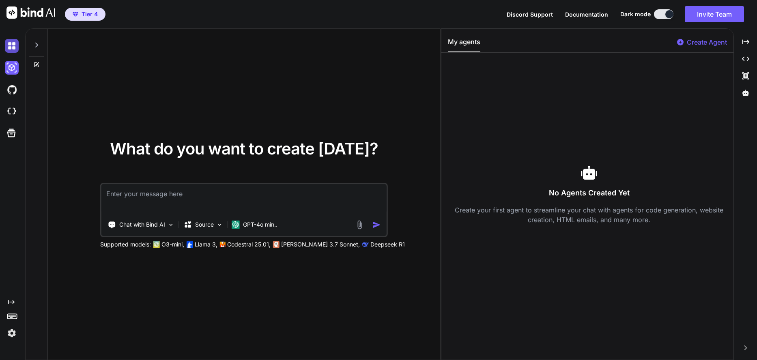
click at [15, 51] on img at bounding box center [12, 46] width 14 height 14
click at [34, 49] on div at bounding box center [36, 43] width 15 height 28
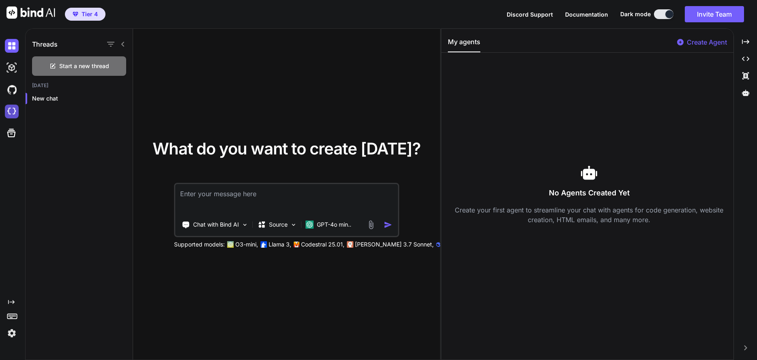
click at [15, 116] on img at bounding box center [12, 112] width 14 height 14
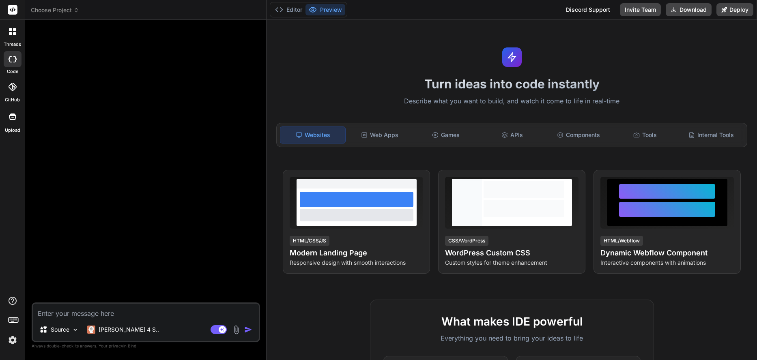
click at [16, 37] on div at bounding box center [12, 31] width 17 height 17
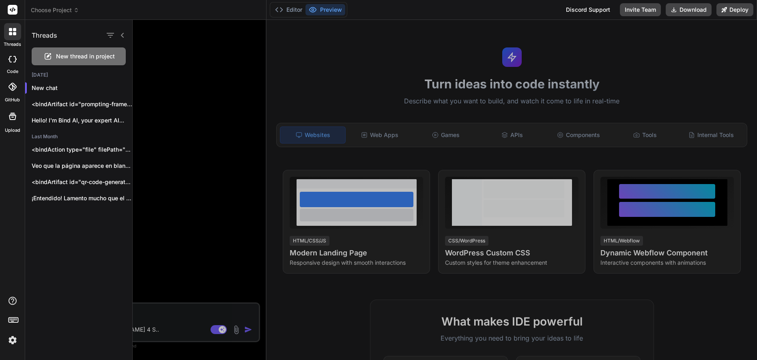
click at [181, 310] on div at bounding box center [445, 190] width 625 height 341
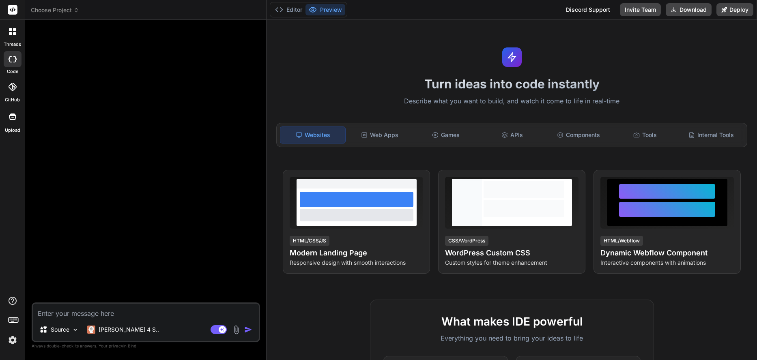
click at [181, 315] on textarea at bounding box center [146, 311] width 226 height 15
paste textarea "crea una guia instruccional tipo simulador muy animado para entender y aplicar …"
type textarea "x"
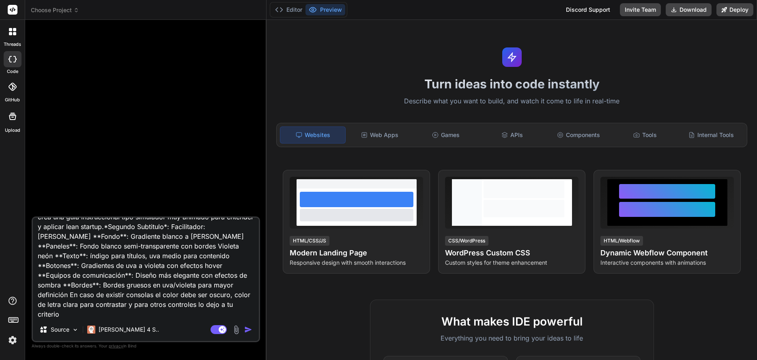
type textarea "crea una guia instruccional tipo simulador muy animado para entender y aplicar …"
click at [246, 328] on img "button" at bounding box center [248, 330] width 8 height 8
type textarea "x"
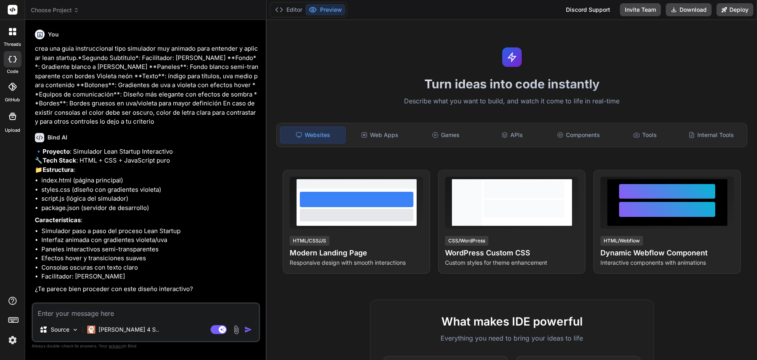
scroll to position [11, 0]
click at [170, 311] on textarea at bounding box center [146, 311] width 226 height 15
type textarea "x"
type textarea "o"
type textarea "x"
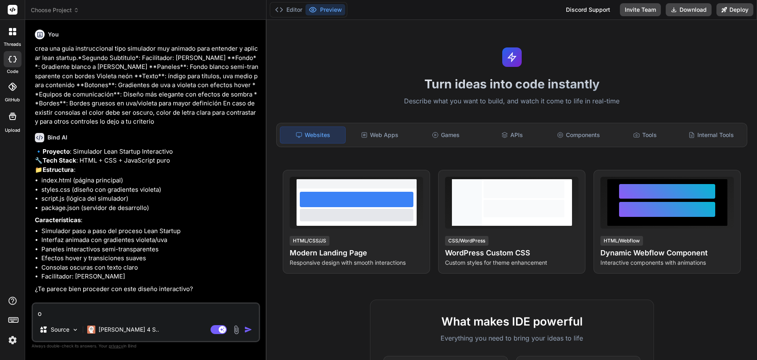
type textarea "ok"
type textarea "x"
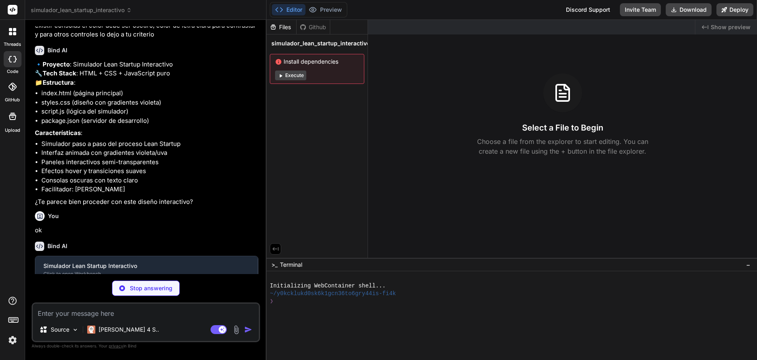
scroll to position [95, 0]
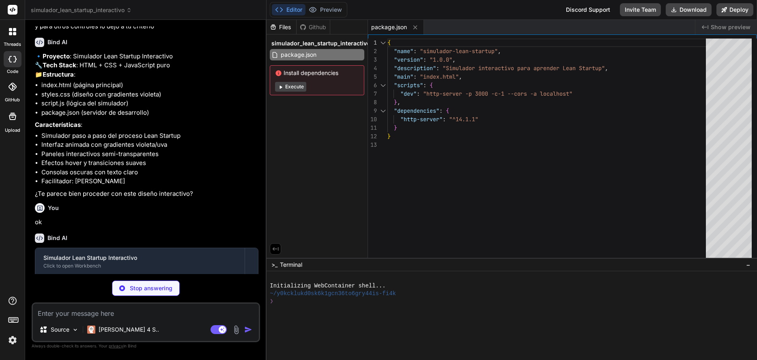
type textarea "x"
type textarea "</main> </div> <script src="script.js"></script> </body> </html>"
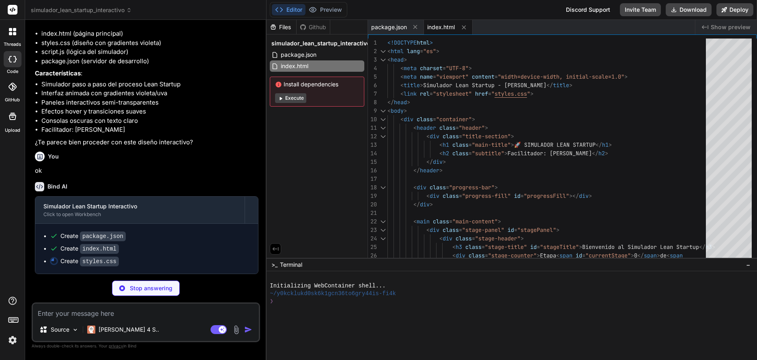
scroll to position [165, 0]
type textarea "x"
type textarea ".stage-actions { flex-direction: column; } .btn-primary, .btn-secondary { width…"
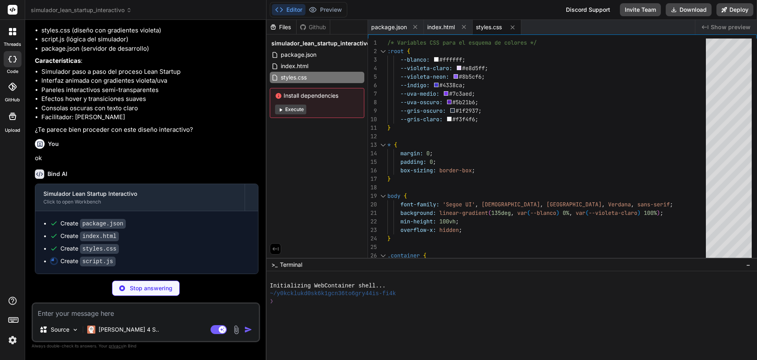
scroll to position [178, 0]
type textarea "x"
type textarea "// Inicializar el simulador cuando se carga la página let simulator; document.a…"
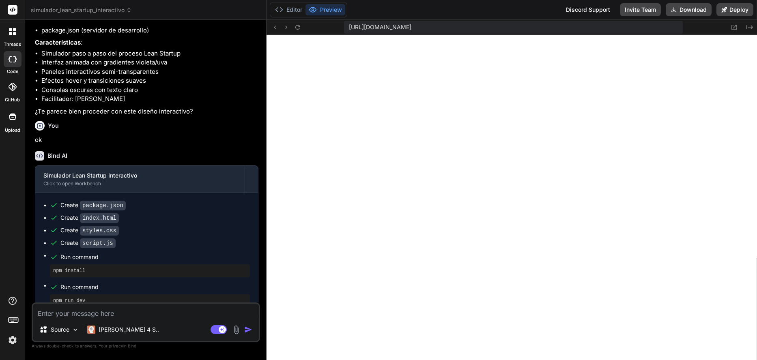
scroll to position [362, 0]
click at [152, 315] on textarea at bounding box center [146, 311] width 226 height 15
click at [125, 315] on textarea at bounding box center [146, 311] width 226 height 15
type textarea "x"
type textarea "a"
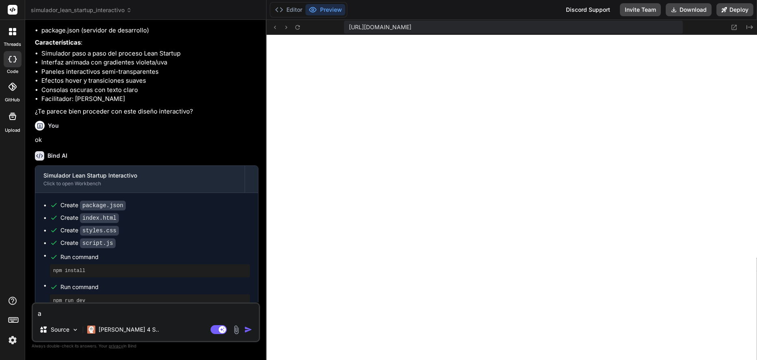
type textarea "x"
type textarea "ag"
type textarea "x"
type textarea "agr"
type textarea "x"
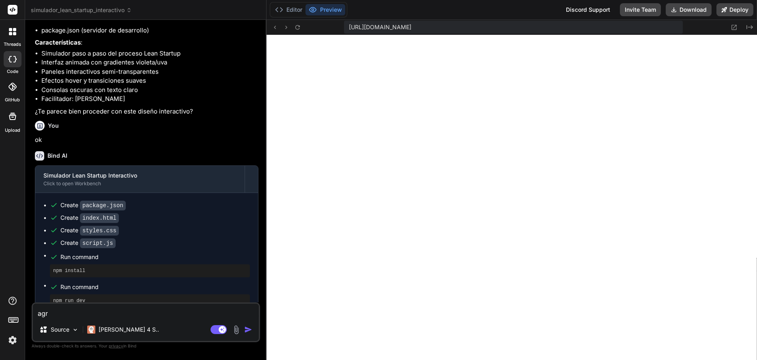
type textarea "agre"
type textarea "x"
type textarea "agreg"
type textarea "x"
type textarea "agrega"
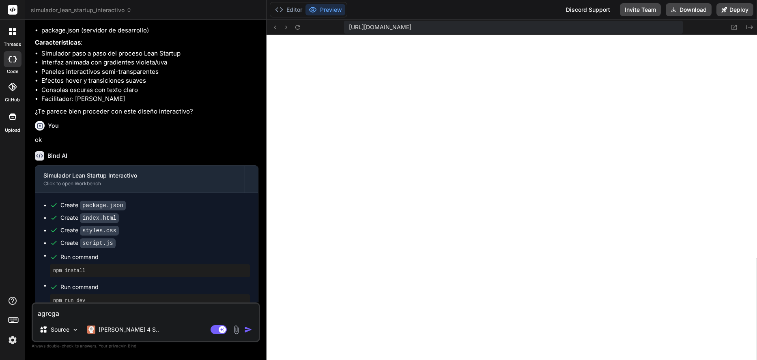
type textarea "x"
type textarea "agrega"
type textarea "x"
type textarea "agrega u"
type textarea "x"
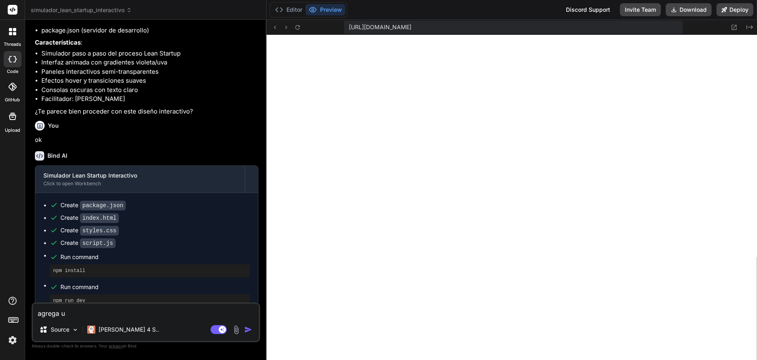
type textarea "agrega un"
type textarea "x"
type textarea "agrega un"
type textarea "x"
type textarea "agrega un e"
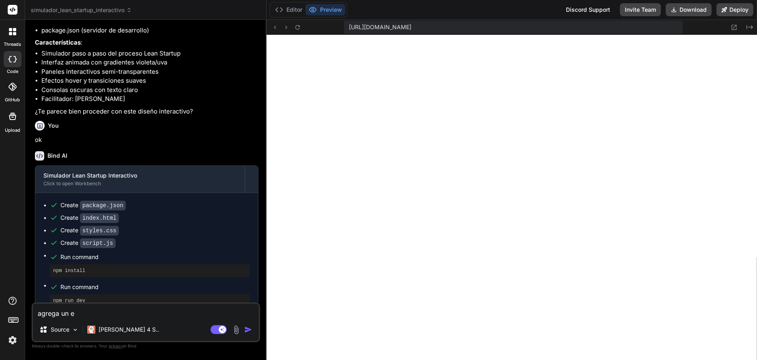
type textarea "x"
type textarea "agrega un ej"
type textarea "x"
type textarea "agrega un eje"
type textarea "x"
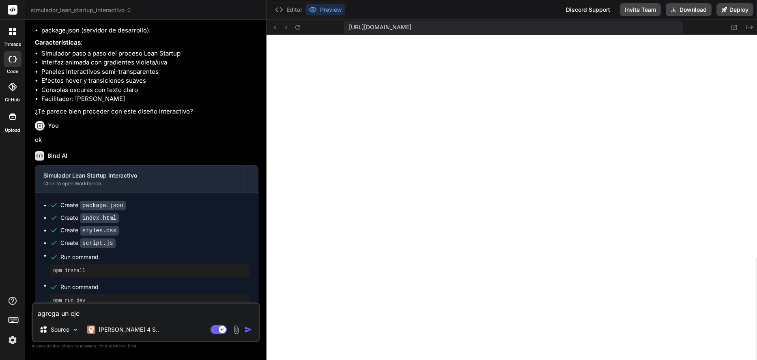
type textarea "agrega un ejem"
type textarea "x"
type textarea "agrega un ejemp"
type textarea "x"
type textarea "agrega un ejempl"
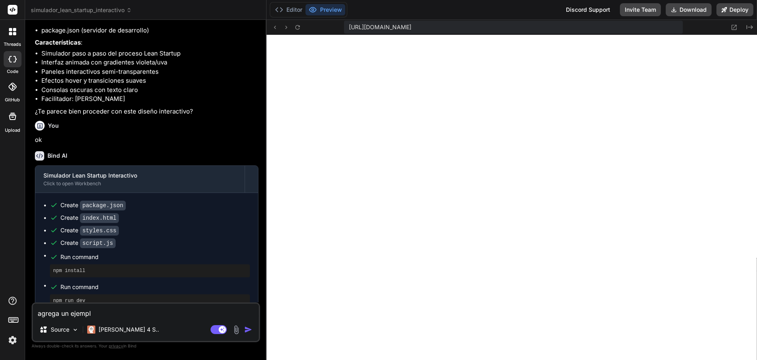
type textarea "x"
type textarea "agrega un ejemplo"
type textarea "x"
type textarea "agrega un ejemplo"
type textarea "x"
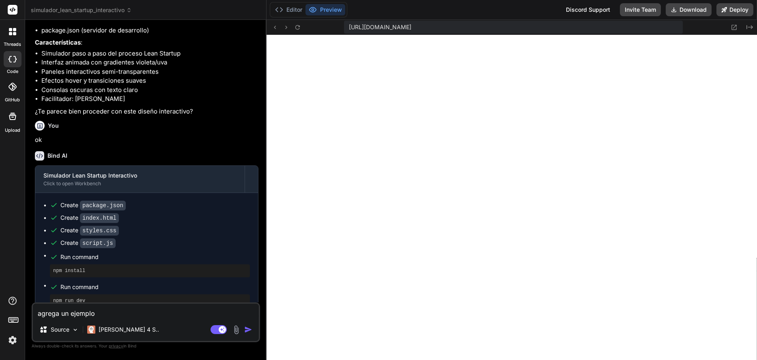
type textarea "agrega un ejemplo c"
type textarea "x"
type textarea "agrega un ejemplo co"
type textarea "x"
type textarea "agrega un ejemplo com"
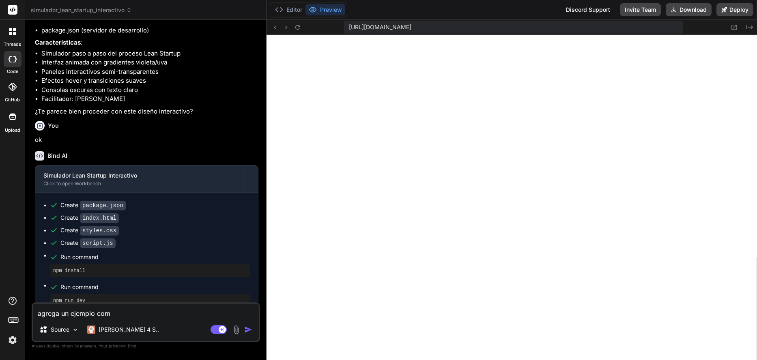
type textarea "x"
type textarea "agrega un ejemplo comp"
type textarea "x"
type textarea "agrega un ejemplo compl"
type textarea "x"
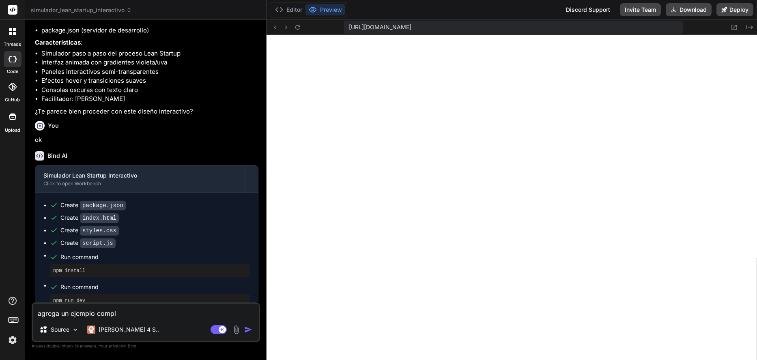
type textarea "agrega un ejemplo comple"
type textarea "x"
type textarea "agrega un ejemplo complet"
type textarea "x"
type textarea "agrega un ejemplo completo"
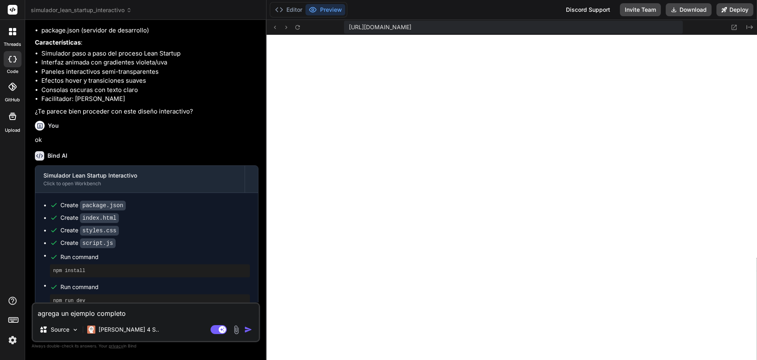
type textarea "x"
type textarea "agrega un ejemplo completo"
type textarea "x"
type textarea "agrega un ejemplo completo"
type textarea "x"
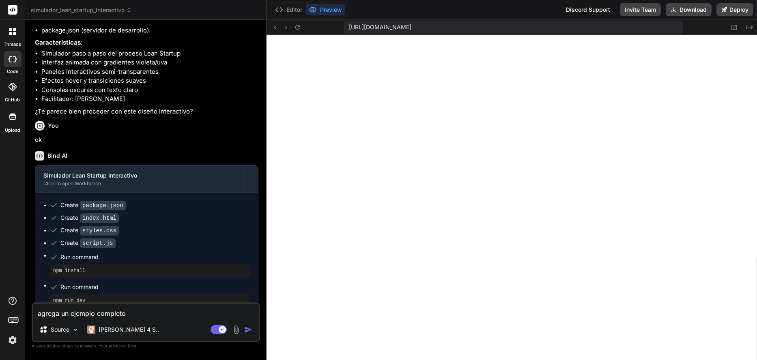
type textarea "agrega un ejemplo completo"
type textarea "x"
type textarea "agrega un ejemplo completo"
type textarea "x"
type textarea "agrega un ejemplo complet"
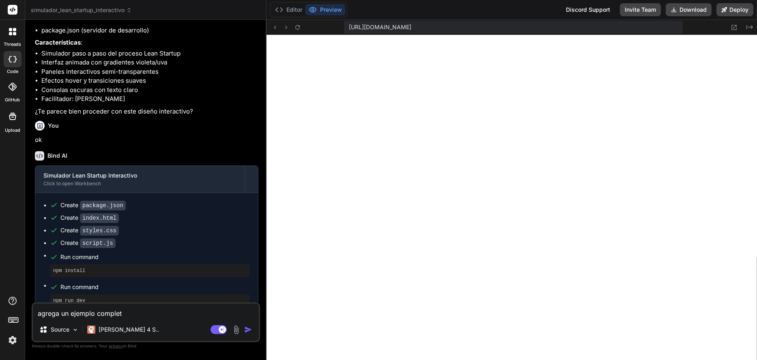
type textarea "x"
type textarea "agrega un ejemplo comple"
type textarea "x"
type textarea "agrega un ejemplo compl"
type textarea "x"
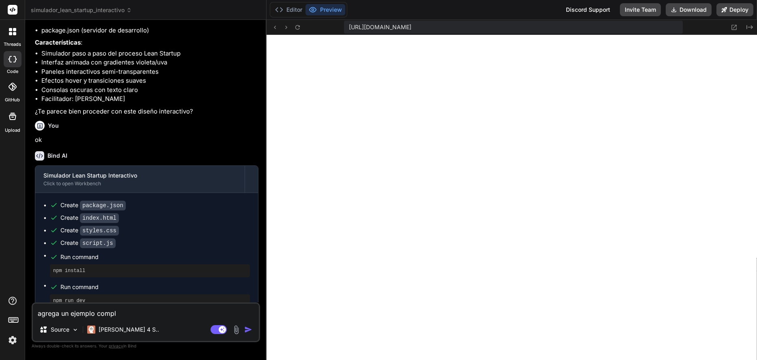
type textarea "agrega un ejemplo comp"
type textarea "x"
type textarea "agrega un ejemplo com"
type textarea "x"
type textarea "agrega un ejemplo co"
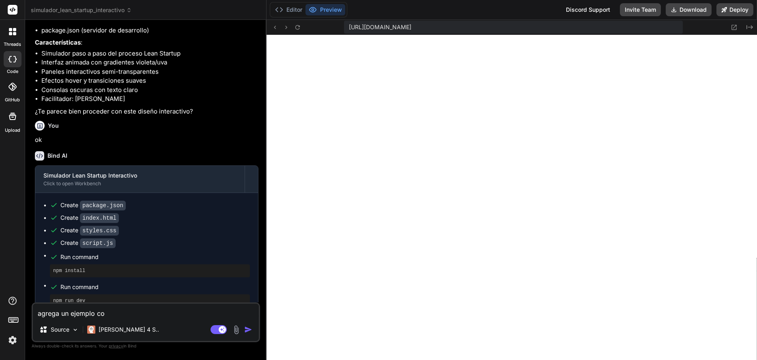
type textarea "x"
type textarea "agrega un ejemplo c"
type textarea "x"
type textarea "agrega un ejemplo"
type textarea "x"
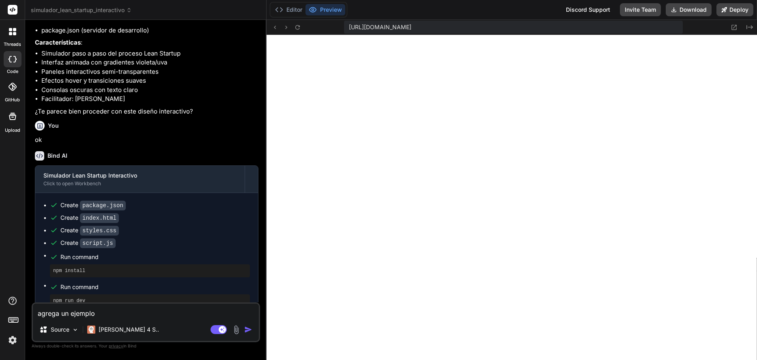
type textarea "agrega un ejemplo"
type textarea "x"
type textarea "agrega un ejempl"
type textarea "x"
type textarea "agrega un ejemp"
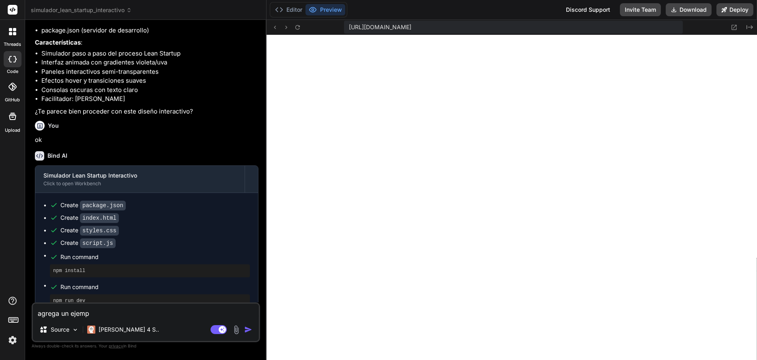
type textarea "x"
type textarea "agrega un ejem"
type textarea "x"
type textarea "agrega un eje"
type textarea "x"
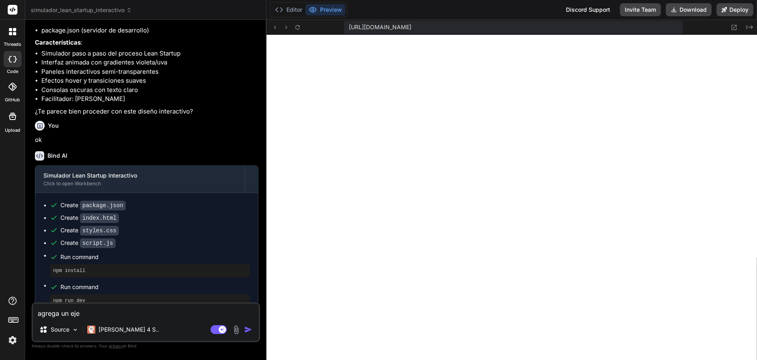
type textarea "agrega un ej"
type textarea "x"
type textarea "agrega un e"
type textarea "x"
type textarea "agrega un"
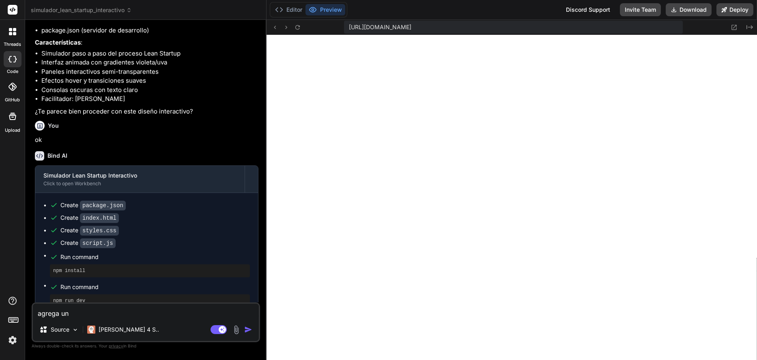
type textarea "x"
type textarea "agrega un c"
type textarea "x"
type textarea "agrega un ca"
type textarea "x"
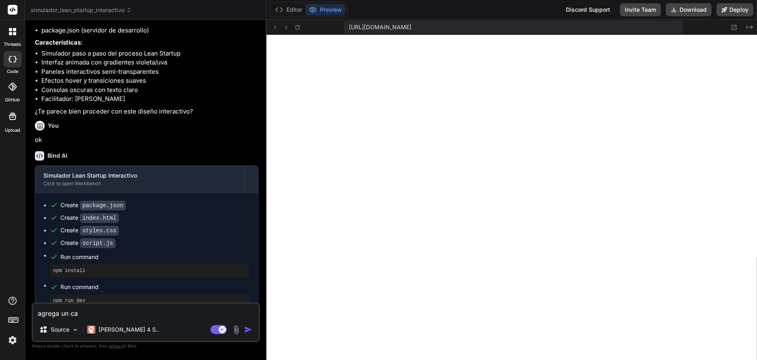
type textarea "agrega un cas"
type textarea "x"
type textarea "agrega un caso"
type textarea "x"
type textarea "agrega un caso"
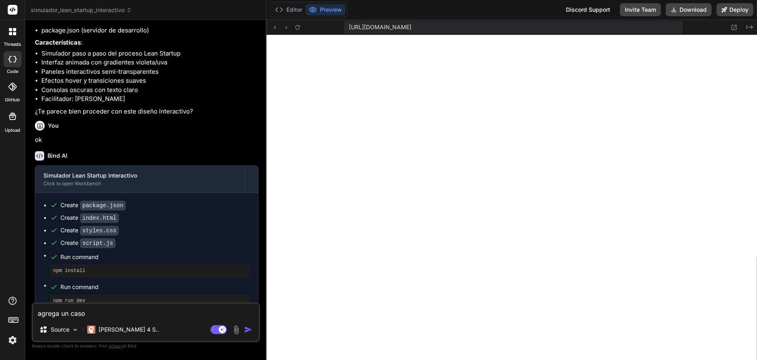
type textarea "x"
type textarea "agrega un caso d"
type textarea "x"
type textarea "agrega un caso de"
type textarea "x"
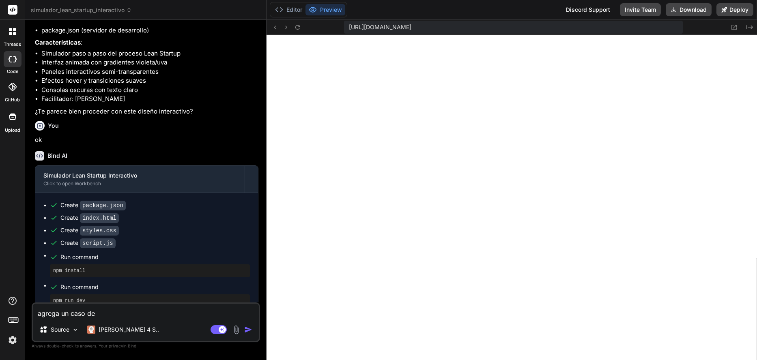
type textarea "agrega un caso de"
type textarea "x"
type textarea "agrega un caso de e"
type textarea "x"
type textarea "agrega un caso de es"
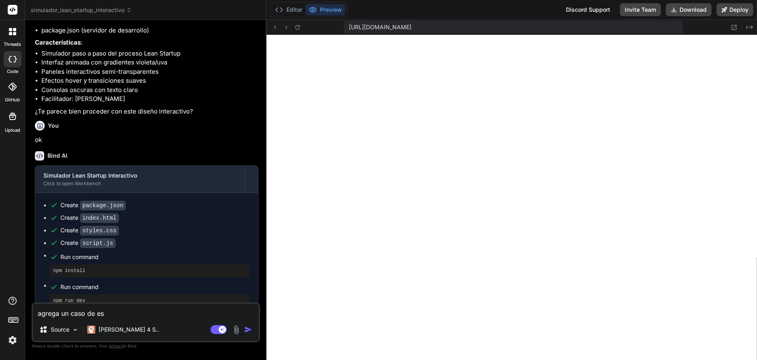
type textarea "x"
type textarea "agrega un caso de est"
type textarea "x"
type textarea "agrega un caso de estu"
type textarea "x"
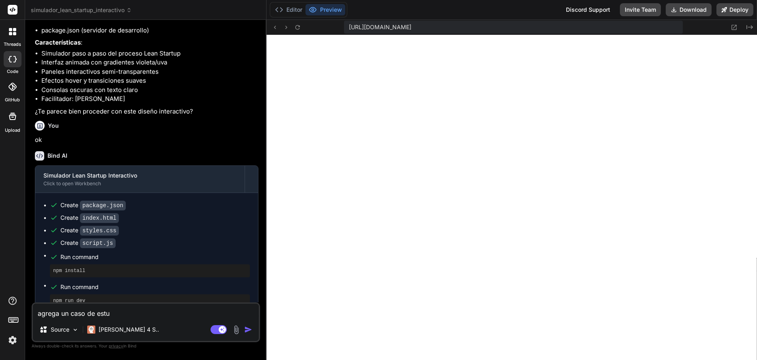
type textarea "agrega un caso de estud"
type textarea "x"
type textarea "agrega un caso de estudi"
type textarea "x"
type textarea "agrega un caso de estudio"
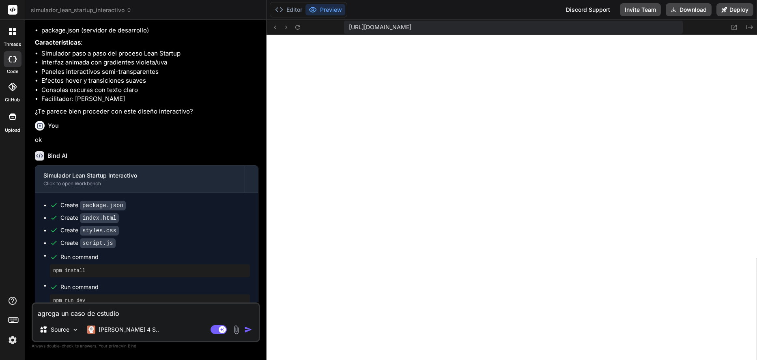
type textarea "x"
type textarea "agrega un caso de estudio"
type textarea "x"
type textarea "agrega un caso de estudio y"
type textarea "x"
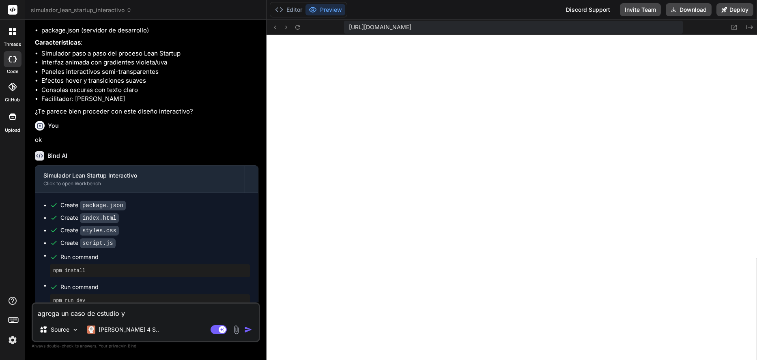
type textarea "agrega un caso de estudio y"
type textarea "x"
type textarea "agrega un caso de estudio y d"
type textarea "x"
type textarea "agrega un caso de estudio y de"
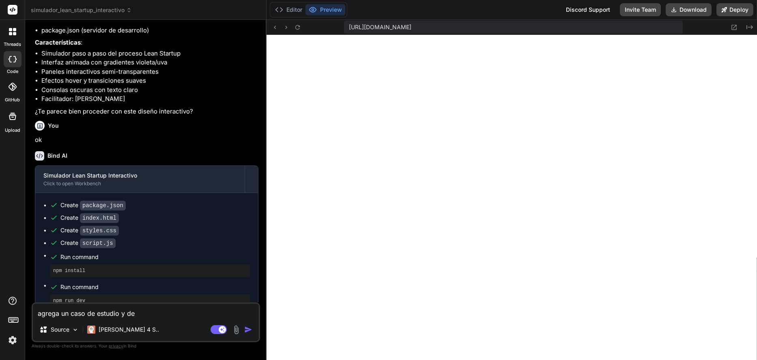
type textarea "x"
type textarea "agrega un caso de estudio y des"
type textarea "x"
type textarea "agrega un caso de estudio y desa"
type textarea "x"
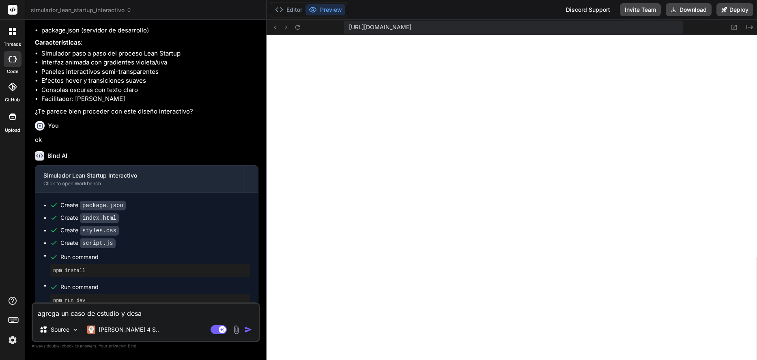
type textarea "agrega un caso de estudio y desar"
type textarea "x"
type textarea "agrega un caso de estudio y desarr"
type textarea "x"
type textarea "agrega un caso de estudio y desarro"
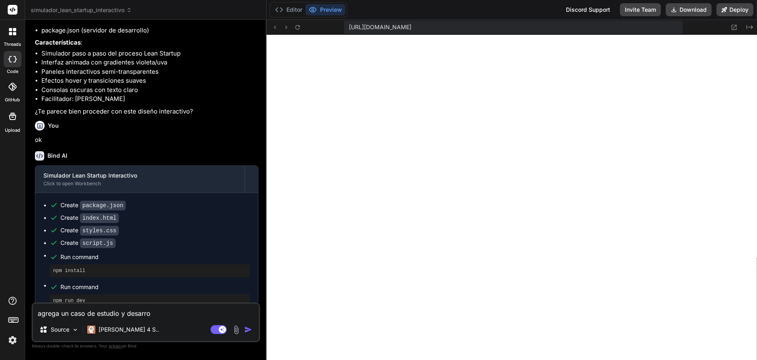
type textarea "x"
type textarea "agrega un caso de estudio y desarrol"
type textarea "x"
type textarea "agrega un caso de estudio y desarroll"
type textarea "x"
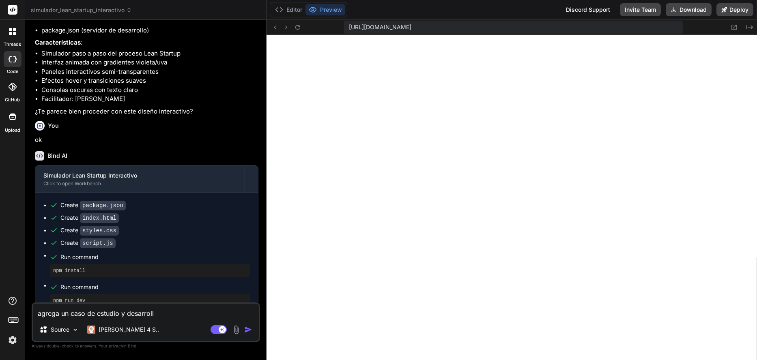
type textarea "agrega un caso de estudio y desarrolla"
type textarea "x"
type textarea "agrega un caso de estudio y desarrollar"
type textarea "x"
type textarea "agrega un caso de estudio y desarrollar"
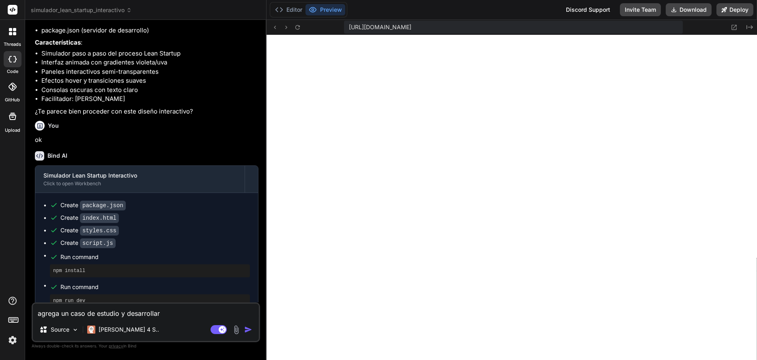
type textarea "x"
type textarea "agrega un caso de estudio y desarrollar"
type textarea "x"
type textarea "agrega un caso de estudio y desarrolla"
type textarea "x"
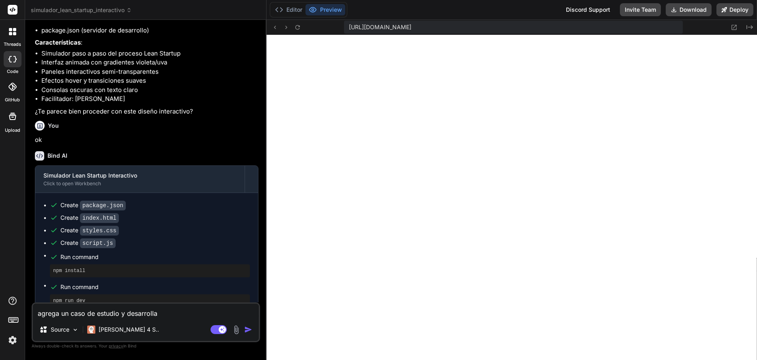
type textarea "agrega un caso de estudio y desarrolla"
type textarea "x"
type textarea "agrega un caso de estudio y desarrolla p"
type textarea "x"
type textarea "agrega un caso de estudio y desarrolla po"
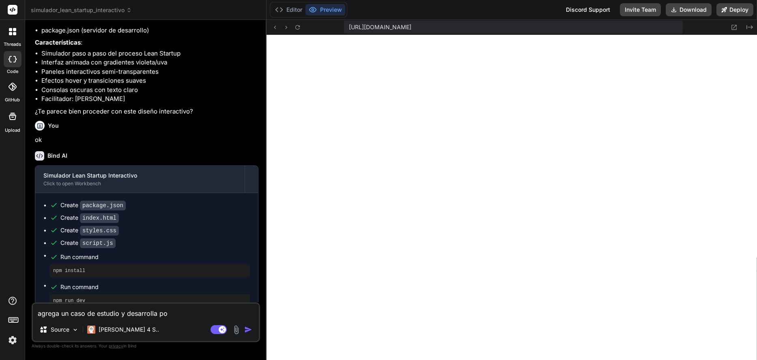
type textarea "x"
type textarea "agrega un caso de estudio y desarrolla por"
type textarea "x"
type textarea "agrega un caso de estudio y desarrolla por"
type textarea "x"
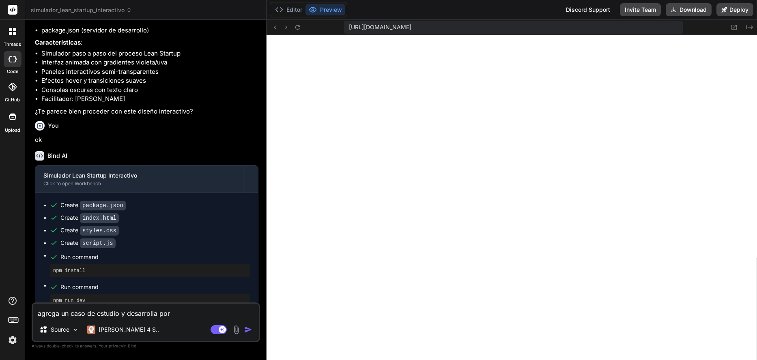
type textarea "agrega un caso de estudio y desarrolla por c"
type textarea "x"
type textarea "agrega un caso de estudio y desarrolla por ca"
type textarea "x"
type textarea "agrega un caso de estudio y desarrolla por cad"
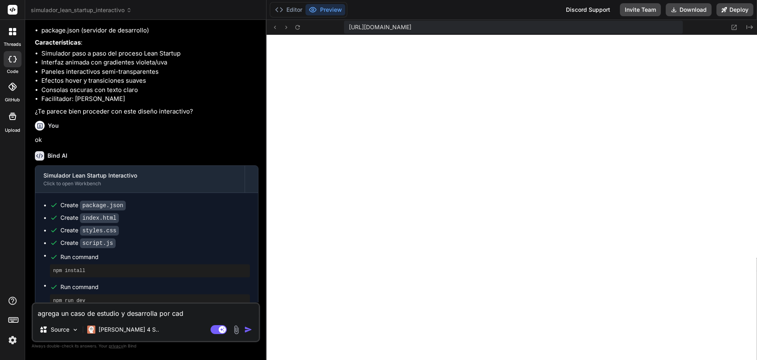
type textarea "x"
type textarea "agrega un caso de estudio y desarrolla por cada"
type textarea "x"
type textarea "agrega un caso de estudio y desarrolla por cada"
type textarea "x"
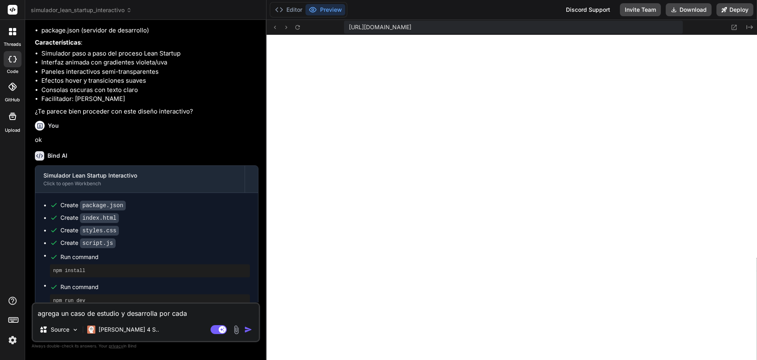
type textarea "agrega un caso de estudio y desarrolla por cada f"
type textarea "x"
type textarea "agrega un caso de estudio y desarrolla por cada fa"
type textarea "x"
type textarea "agrega un caso de estudio y desarrolla por cada fas"
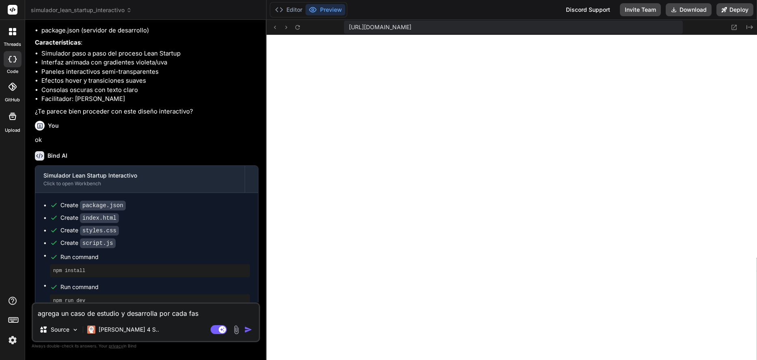
type textarea "x"
type textarea "agrega un caso de estudio y desarrolla por cada fase"
click at [209, 315] on textarea "agrega un caso de estudio y desarrolla por cada fase" at bounding box center [146, 311] width 226 height 15
click at [250, 330] on img "button" at bounding box center [248, 330] width 8 height 8
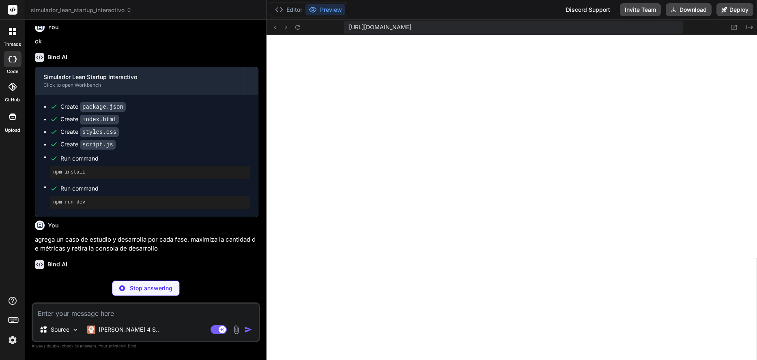
scroll to position [303, 0]
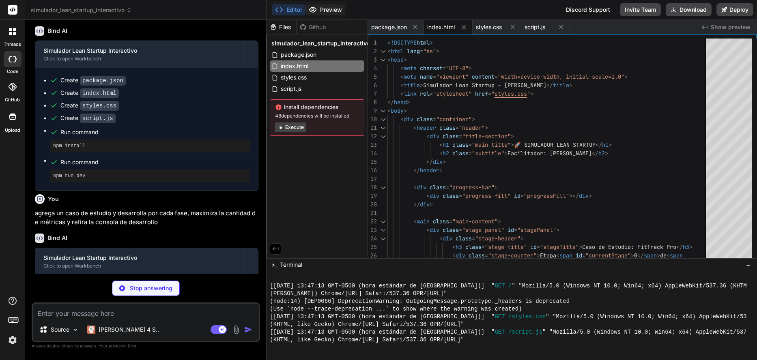
click at [327, 13] on button "Preview" at bounding box center [326, 9] width 40 height 11
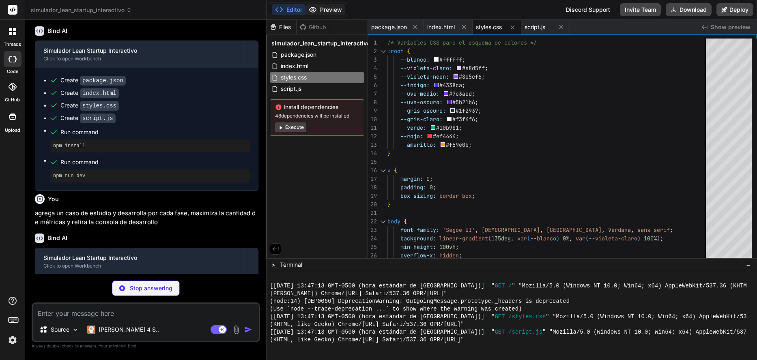
click at [320, 11] on button "Preview" at bounding box center [326, 9] width 40 height 11
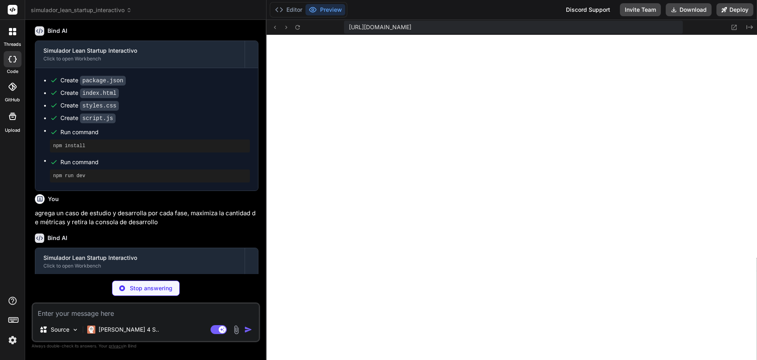
click at [84, 11] on span "simulador_lean_startup_interactivo" at bounding box center [81, 10] width 101 height 8
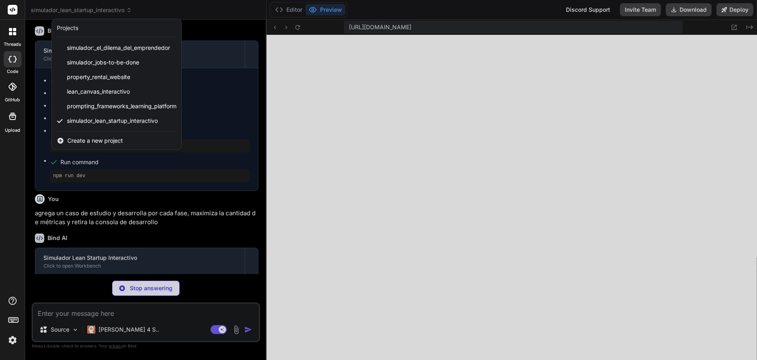
click at [162, 6] on div at bounding box center [378, 180] width 757 height 360
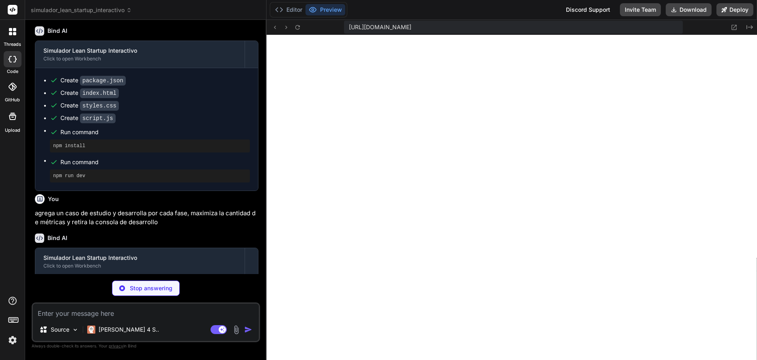
click at [108, 7] on span "simulador_lean_startup_interactivo" at bounding box center [81, 10] width 101 height 8
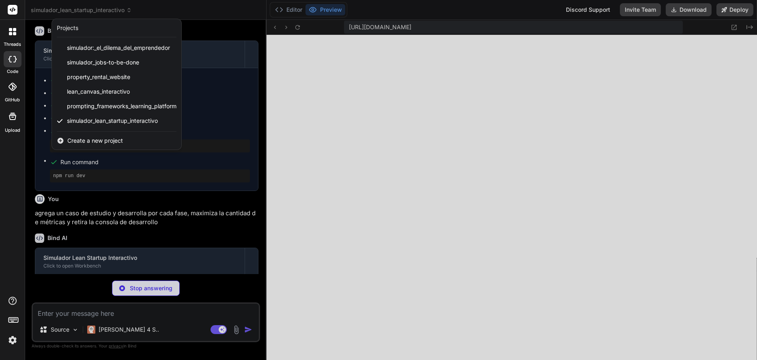
click at [314, 33] on div at bounding box center [378, 180] width 757 height 360
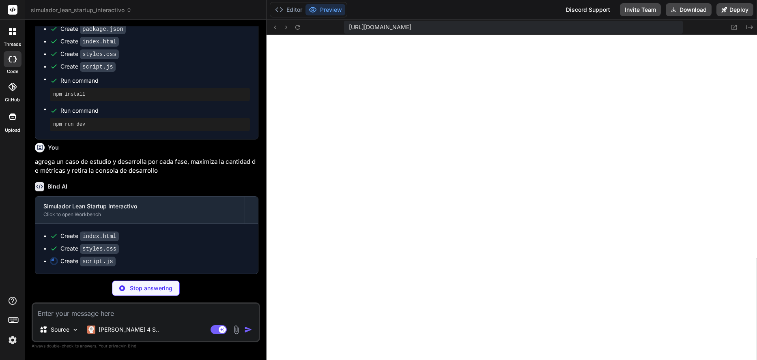
scroll to position [373, 0]
drag, startPoint x: 78, startPoint y: 10, endPoint x: 159, endPoint y: 5, distance: 80.9
click at [159, 5] on header "simulador_lean_startup_interactivo Created with Pixso." at bounding box center [145, 10] width 241 height 20
click at [124, 10] on span "simulador_lean_startup_interactivo" at bounding box center [81, 10] width 101 height 8
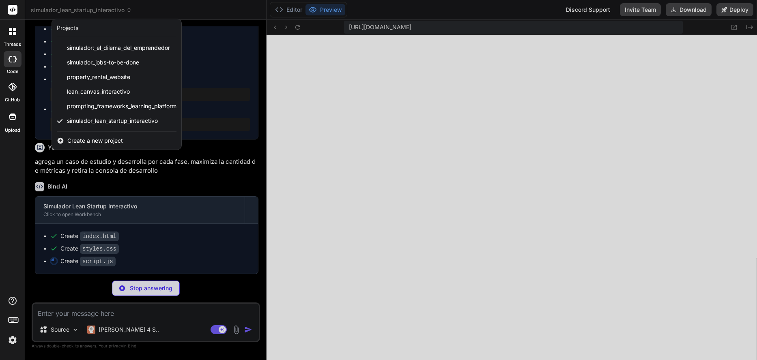
click at [174, 10] on div at bounding box center [378, 180] width 757 height 360
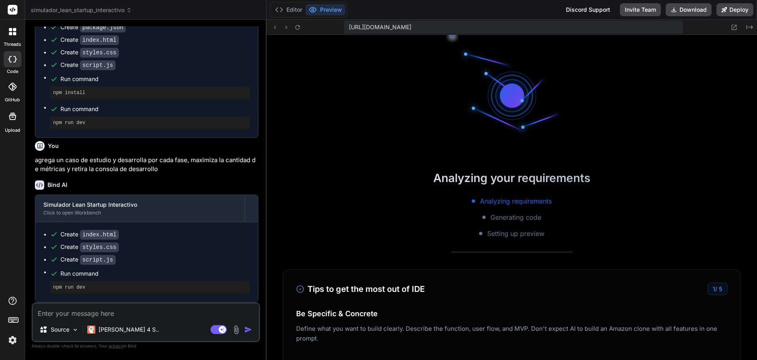
scroll to position [702, 0]
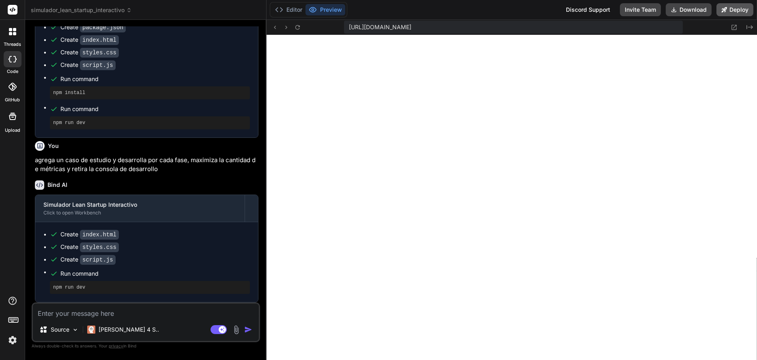
click at [729, 10] on button "Deploy" at bounding box center [735, 9] width 37 height 13
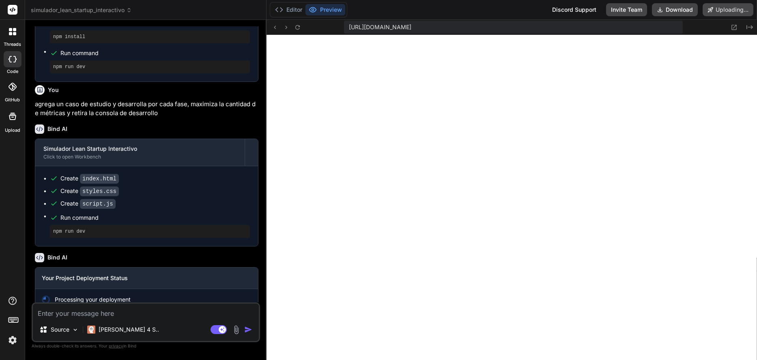
scroll to position [445, 0]
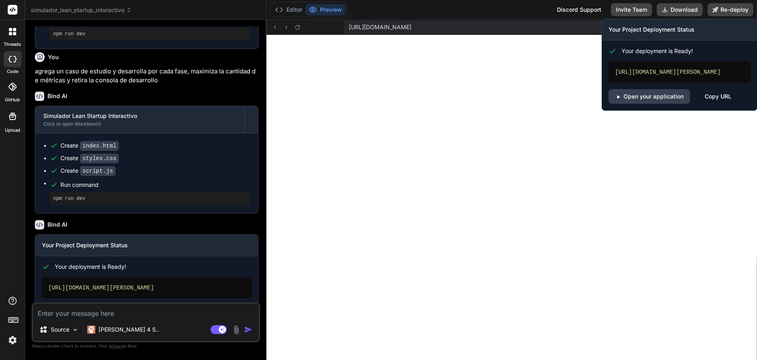
drag, startPoint x: 710, startPoint y: 103, endPoint x: 707, endPoint y: 97, distance: 7.3
click at [710, 103] on div "Copy URL" at bounding box center [718, 96] width 27 height 15
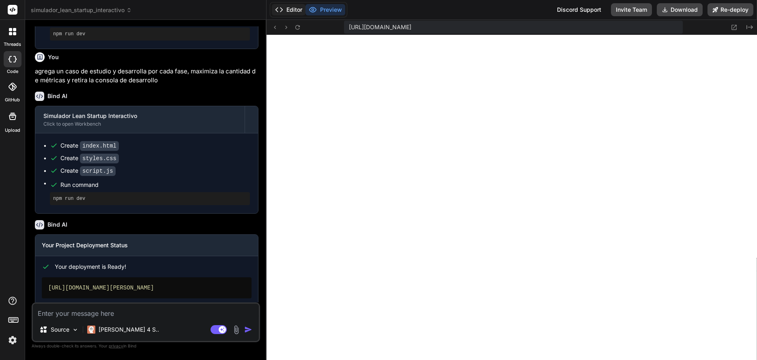
click at [297, 9] on button "Editor" at bounding box center [289, 9] width 34 height 11
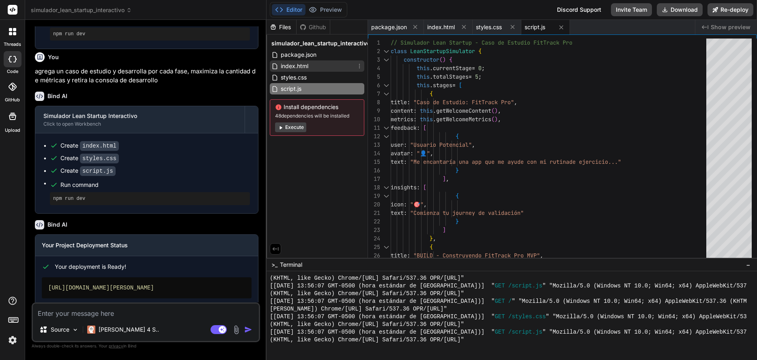
click at [308, 68] on span "index.html" at bounding box center [294, 66] width 29 height 10
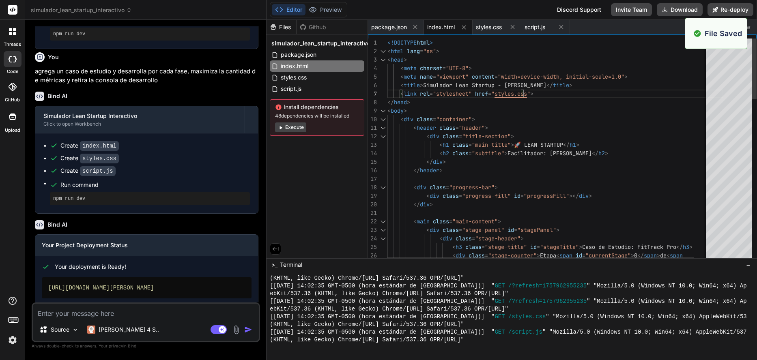
scroll to position [763, 0]
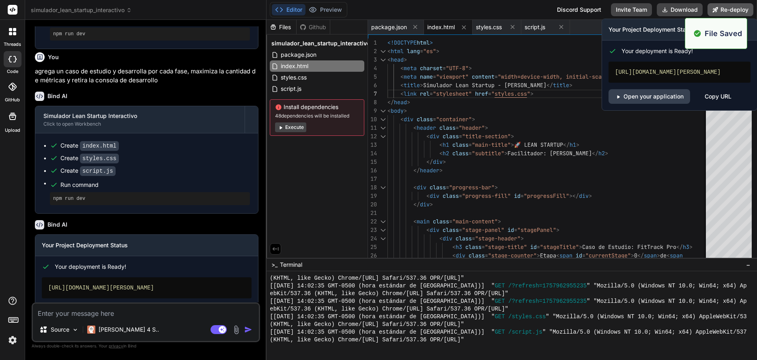
click at [735, 11] on button "Re-deploy" at bounding box center [731, 9] width 46 height 13
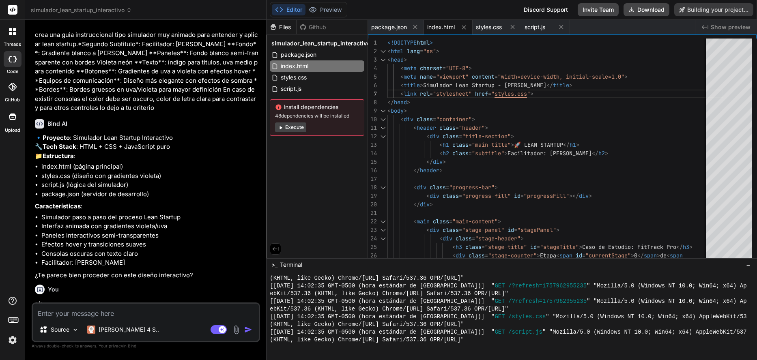
scroll to position [0, 0]
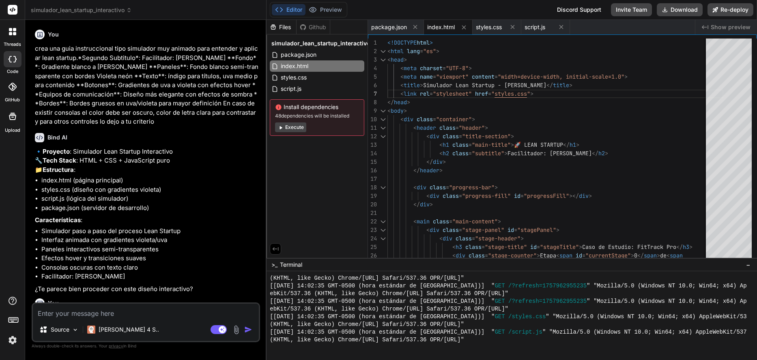
drag, startPoint x: 150, startPoint y: 120, endPoint x: 32, endPoint y: 52, distance: 136.2
click at [32, 52] on div "You crea una guia instruccional tipo simulador muy animado para entender y apli…" at bounding box center [146, 193] width 229 height 334
copy p "crea una guia instruccional tipo simulador muy animado para entender y aplicar …"
click at [14, 10] on rect at bounding box center [13, 10] width 10 height 10
click at [11, 12] on rect at bounding box center [13, 10] width 10 height 10
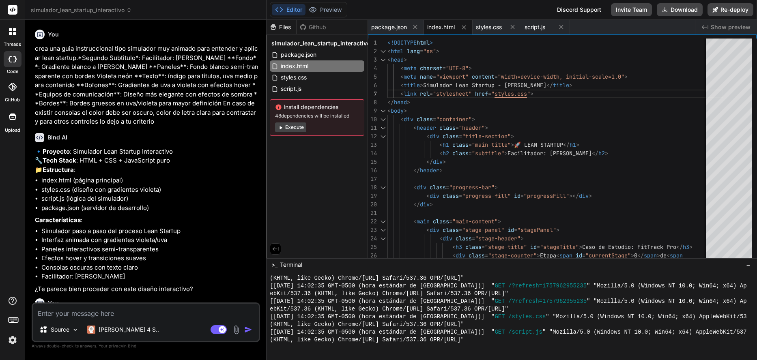
click at [14, 12] on rect at bounding box center [13, 10] width 10 height 10
click at [15, 40] on div at bounding box center [12, 31] width 17 height 17
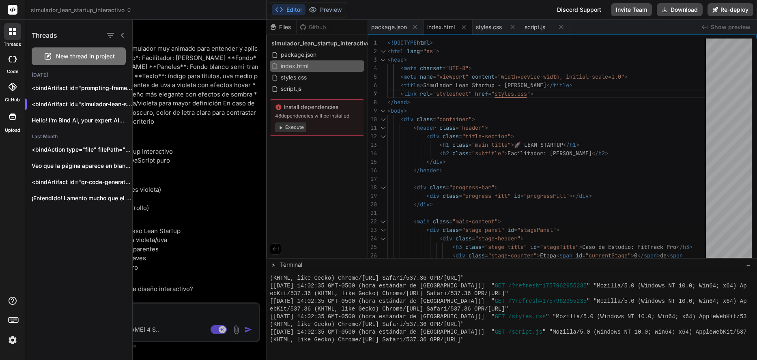
click at [79, 58] on span "New thread in project" at bounding box center [85, 56] width 59 height 8
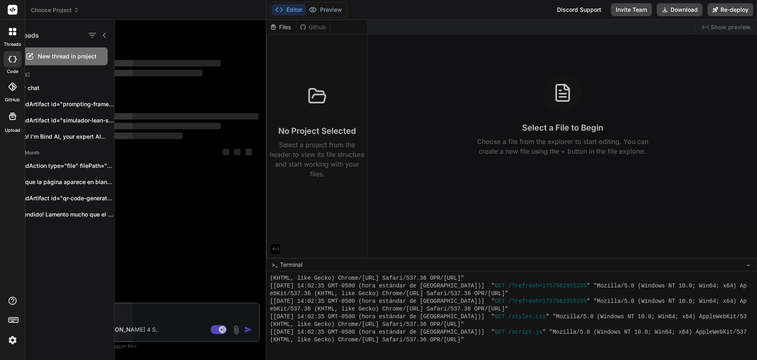
scroll to position [802, 0]
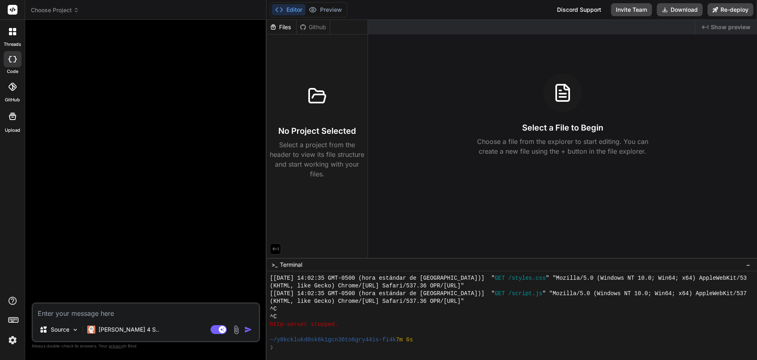
click at [86, 313] on textarea at bounding box center [146, 311] width 226 height 15
paste textarea "crea una guia instruccional tipo simulador muy animado para entender y aplicar …"
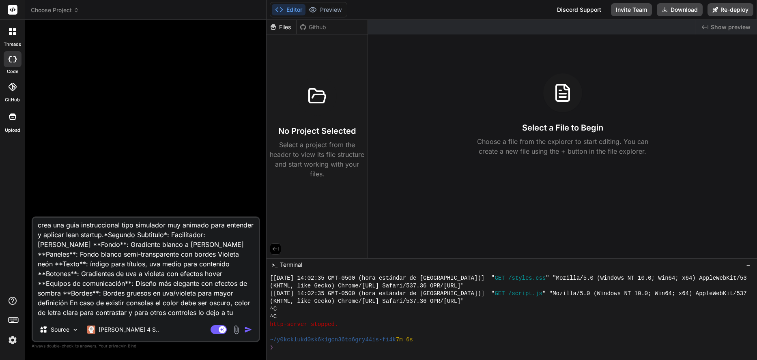
scroll to position [0, 0]
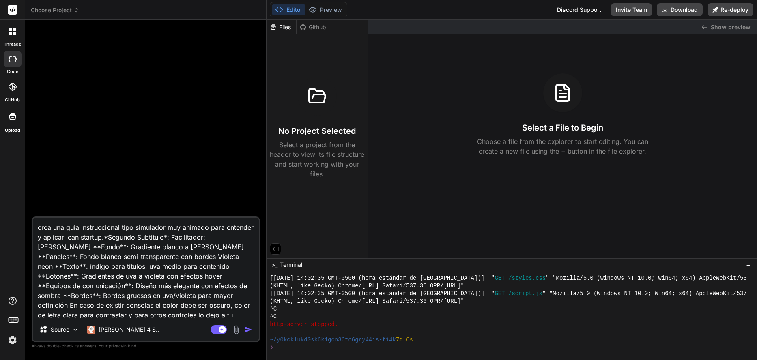
click at [94, 237] on textarea "crea una guia instruccional tipo simulador muy animado para entender y aplicar …" at bounding box center [146, 268] width 226 height 101
click at [248, 329] on img "button" at bounding box center [248, 330] width 8 height 8
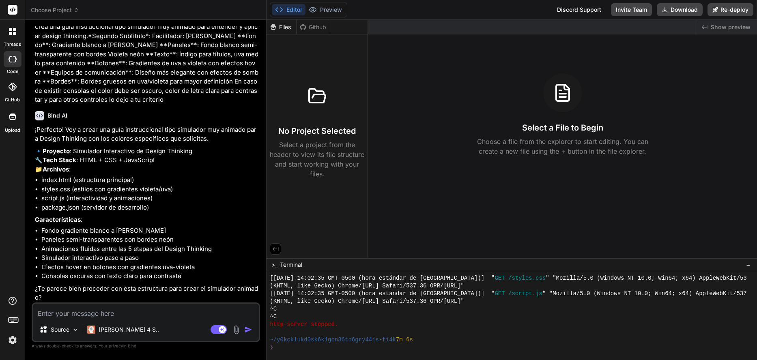
scroll to position [42, 0]
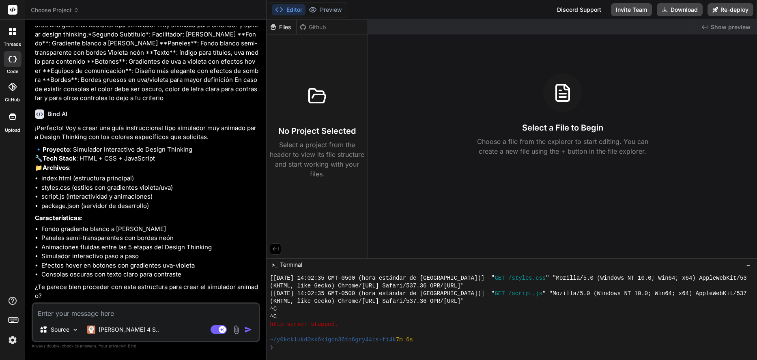
click at [199, 307] on textarea at bounding box center [146, 311] width 226 height 15
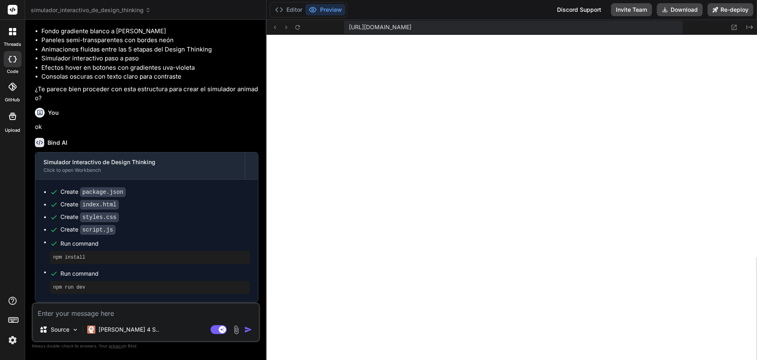
scroll to position [1211, 0]
click at [134, 317] on textarea at bounding box center [146, 311] width 226 height 15
click at [140, 319] on div "Source Claude 4 S.. Agent Mode. When this toggle is activated, AI automatically…" at bounding box center [146, 323] width 229 height 40
click at [140, 317] on textarea at bounding box center [146, 311] width 226 height 15
click at [126, 315] on textarea "retira la consola" at bounding box center [146, 311] width 226 height 15
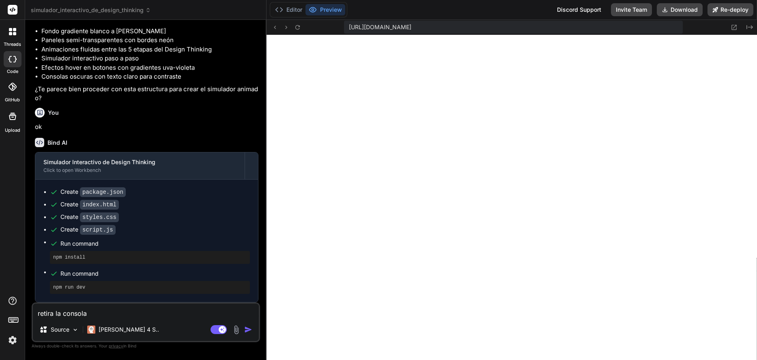
click at [93, 317] on textarea "retira la consola" at bounding box center [146, 311] width 226 height 15
click at [248, 332] on img "button" at bounding box center [248, 330] width 8 height 8
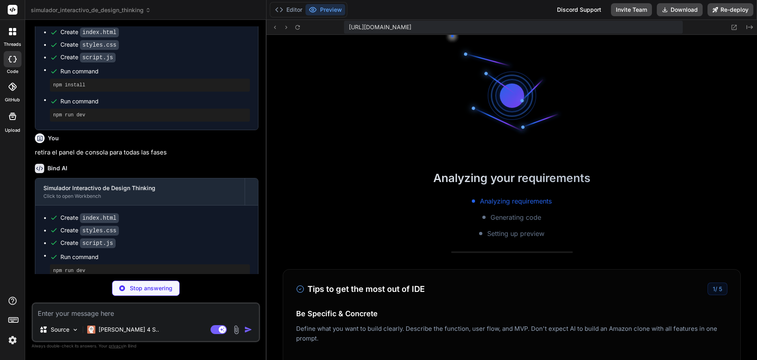
scroll to position [0, 0]
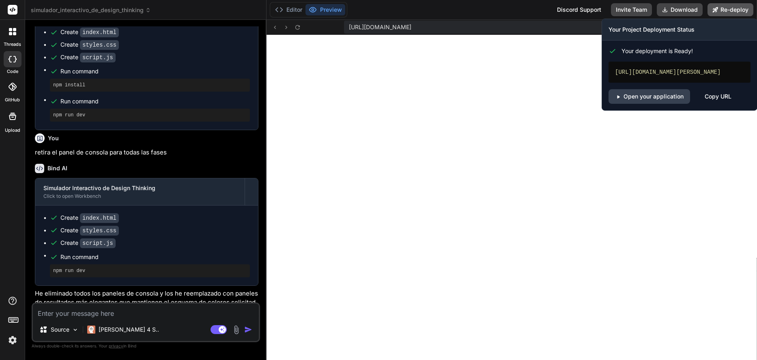
click at [732, 13] on button "Re-deploy" at bounding box center [731, 9] width 46 height 13
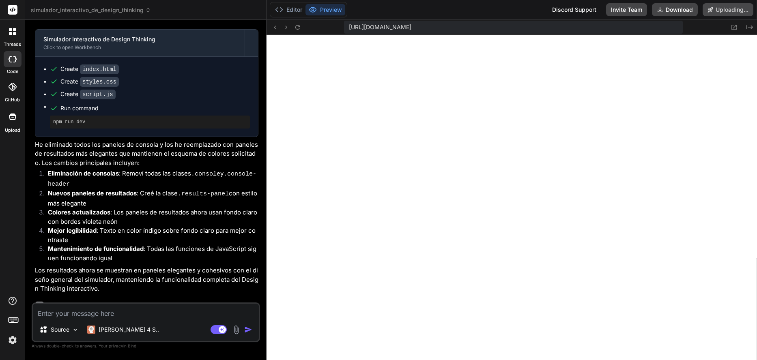
scroll to position [622, 0]
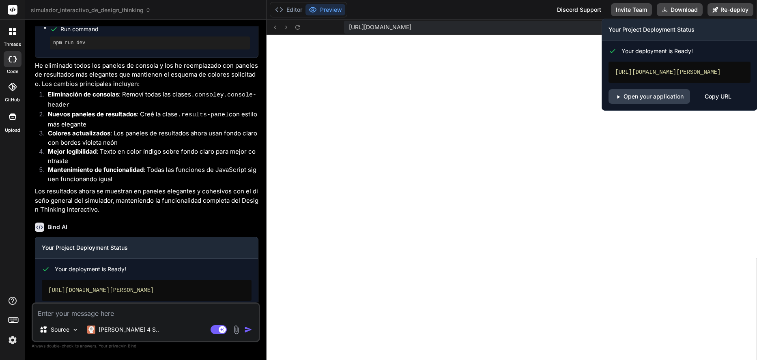
drag, startPoint x: 670, startPoint y: 82, endPoint x: 666, endPoint y: 88, distance: 7.5
click at [619, 73] on div "[URL][DOMAIN_NAME][PERSON_NAME]" at bounding box center [680, 72] width 142 height 21
click at [709, 101] on div "Copy URL" at bounding box center [718, 96] width 27 height 15
